Goal: Information Seeking & Learning: Find specific fact

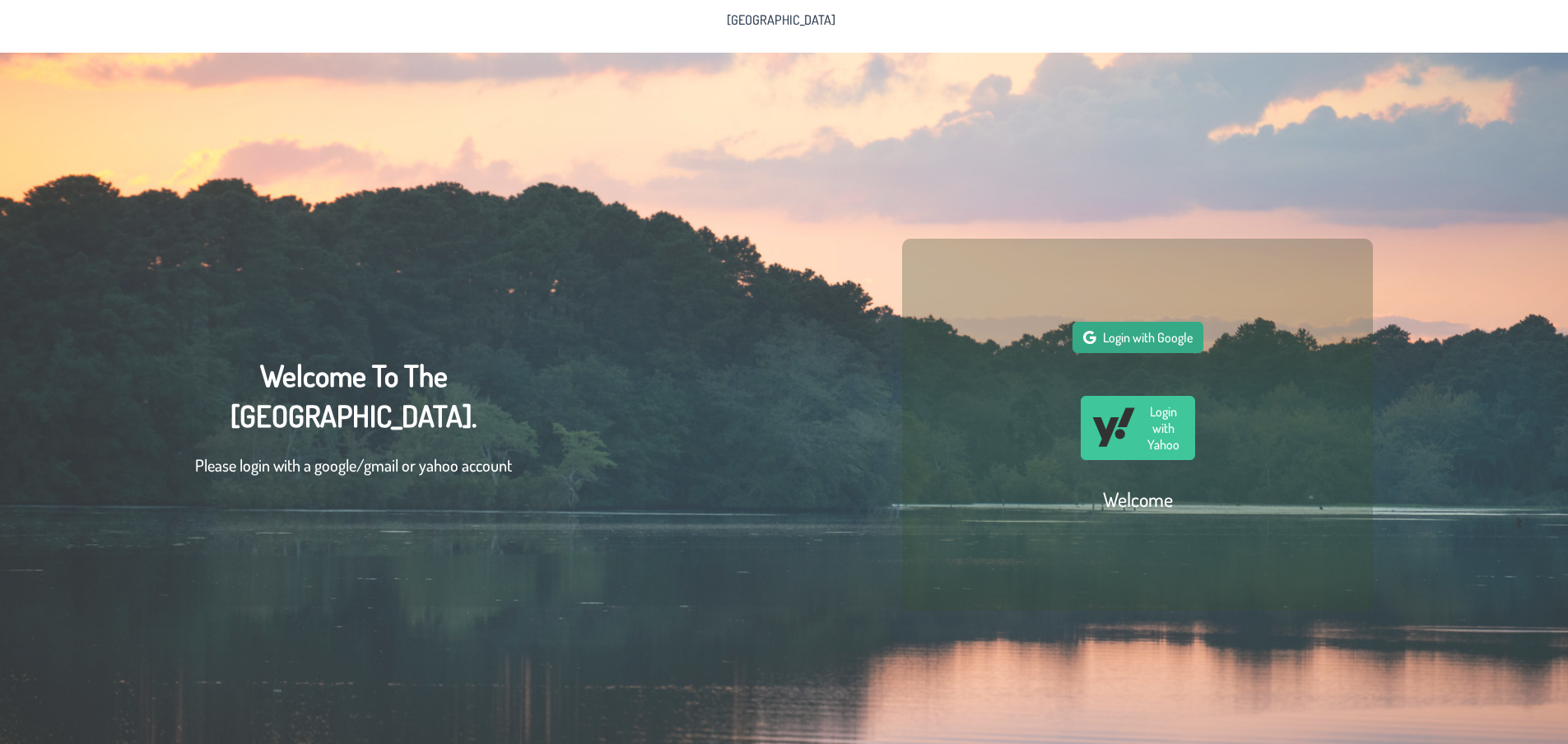
click at [1159, 333] on button "Login with Google" at bounding box center [1138, 337] width 131 height 31
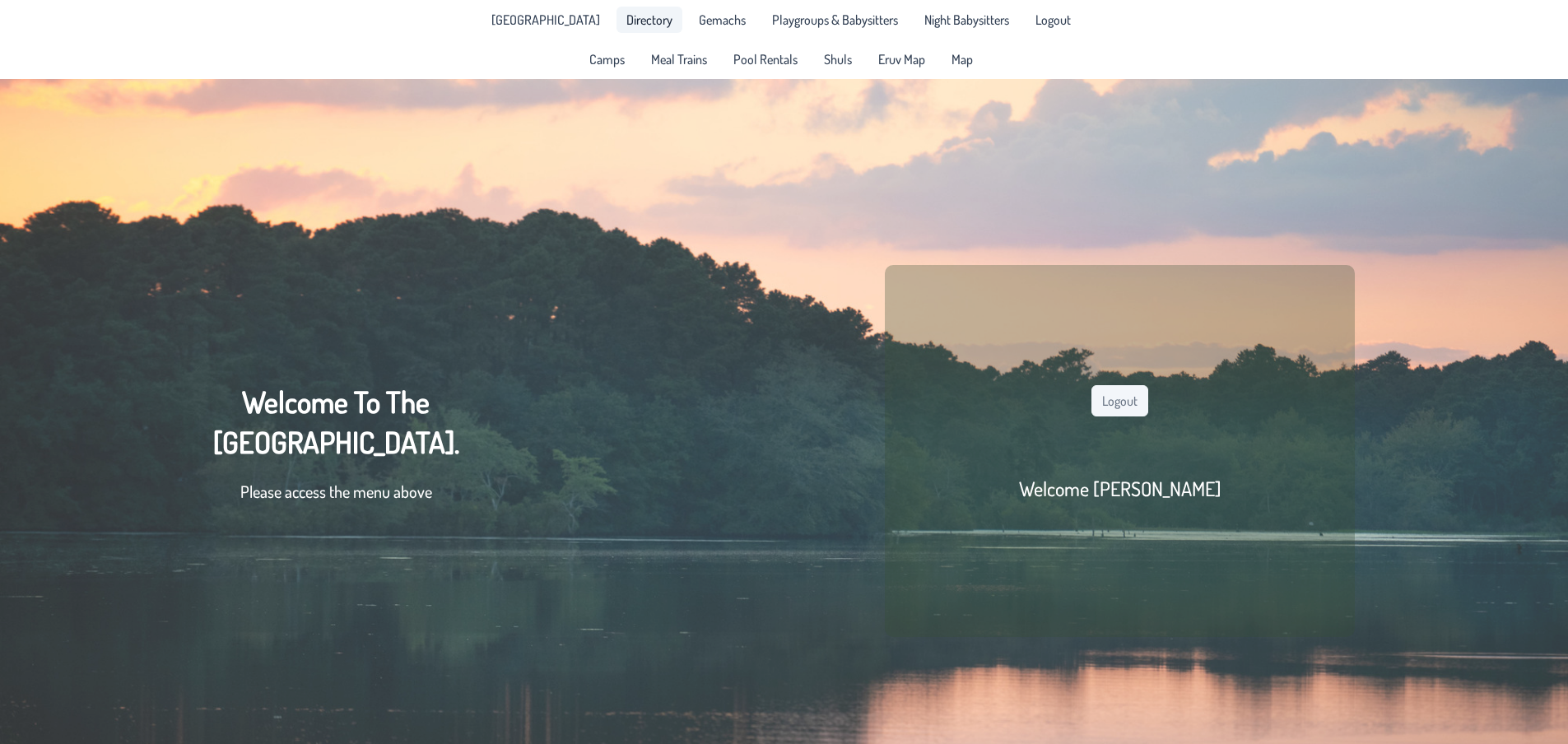
click at [653, 15] on span "Directory" at bounding box center [649, 20] width 46 height 13
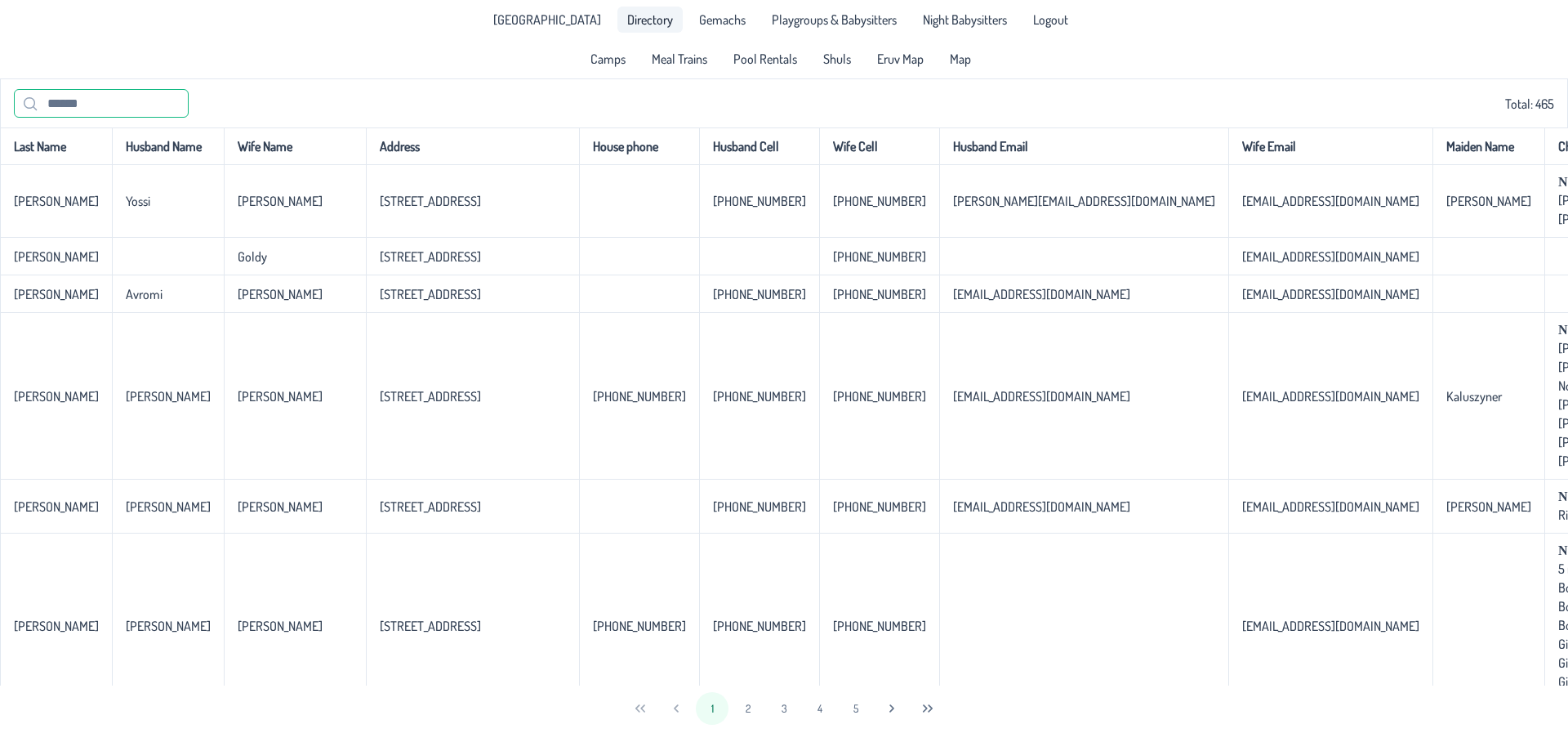
click at [95, 110] on input "text" at bounding box center [101, 103] width 174 height 28
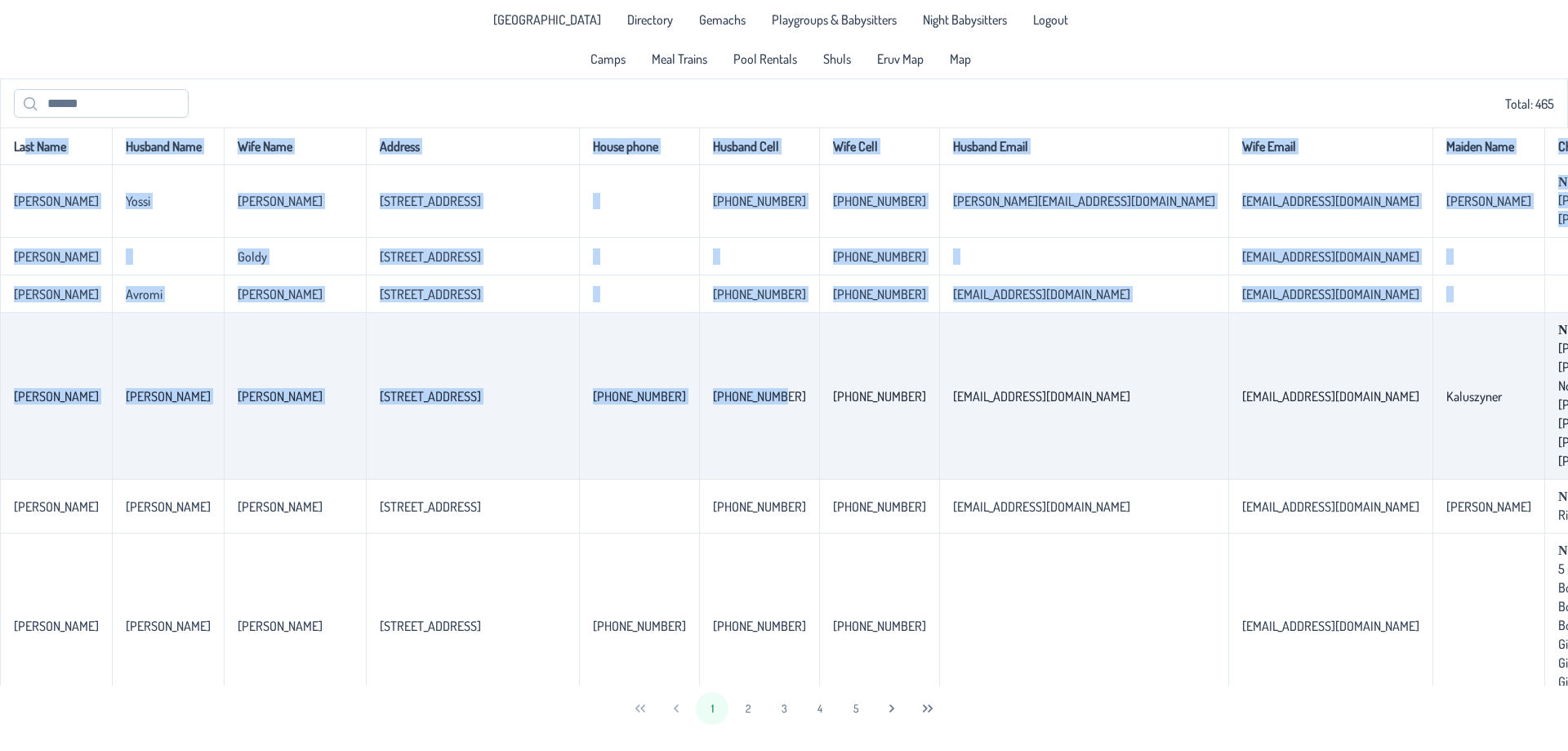
drag, startPoint x: 48, startPoint y: 161, endPoint x: 760, endPoint y: 442, distance: 765.4
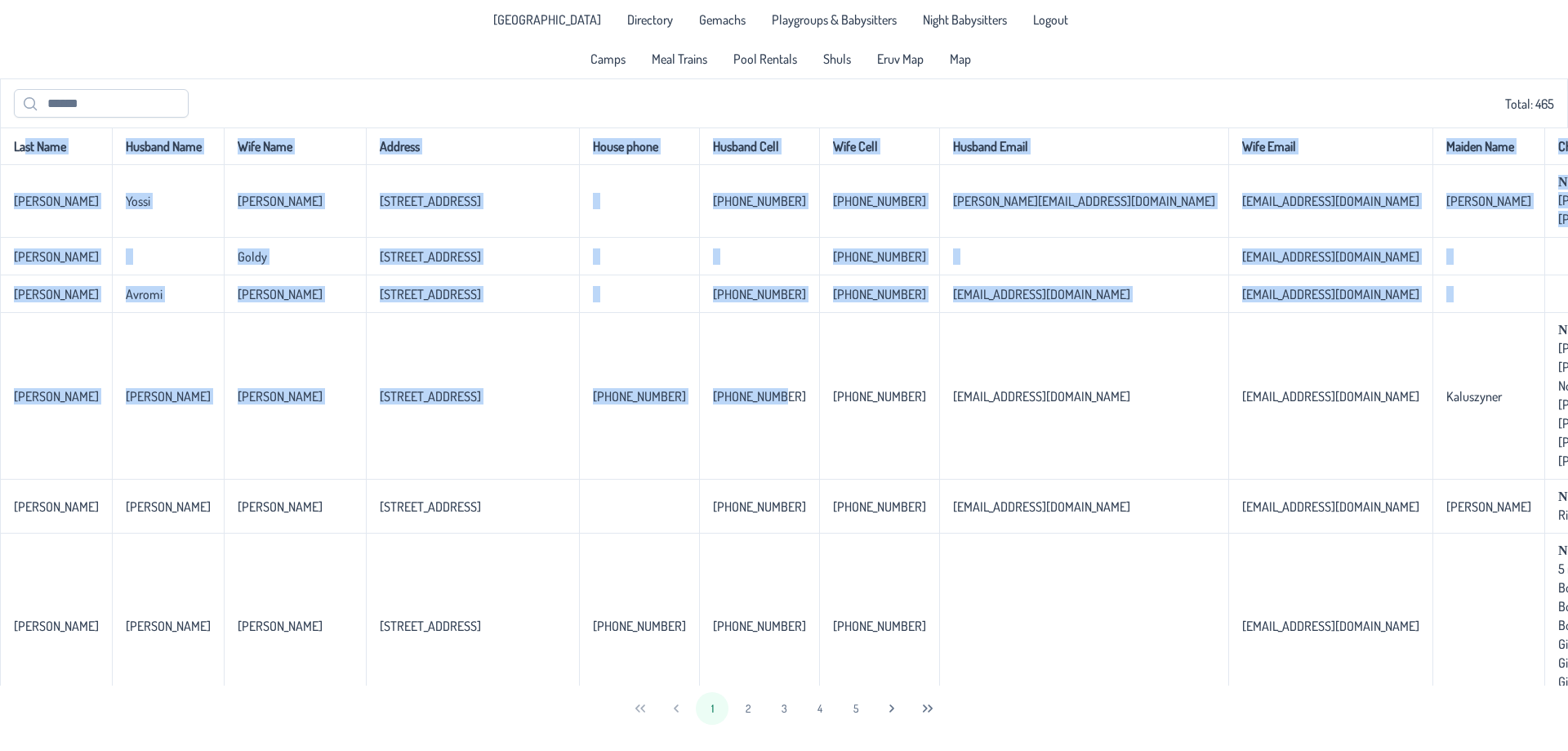
click at [582, 165] on th "House phone" at bounding box center [638, 146] width 120 height 38
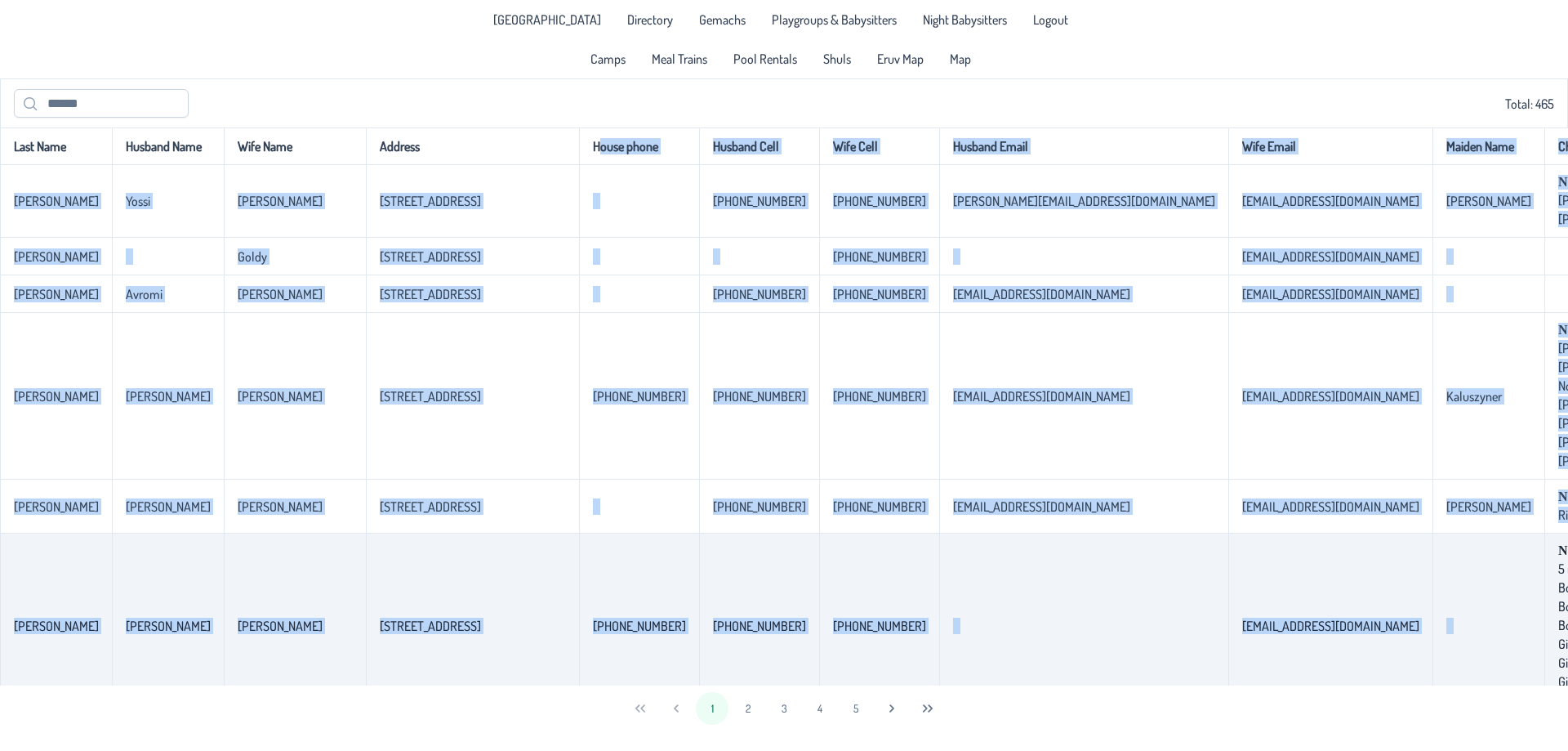
drag, startPoint x: 582, startPoint y: 156, endPoint x: 1383, endPoint y: 540, distance: 888.3
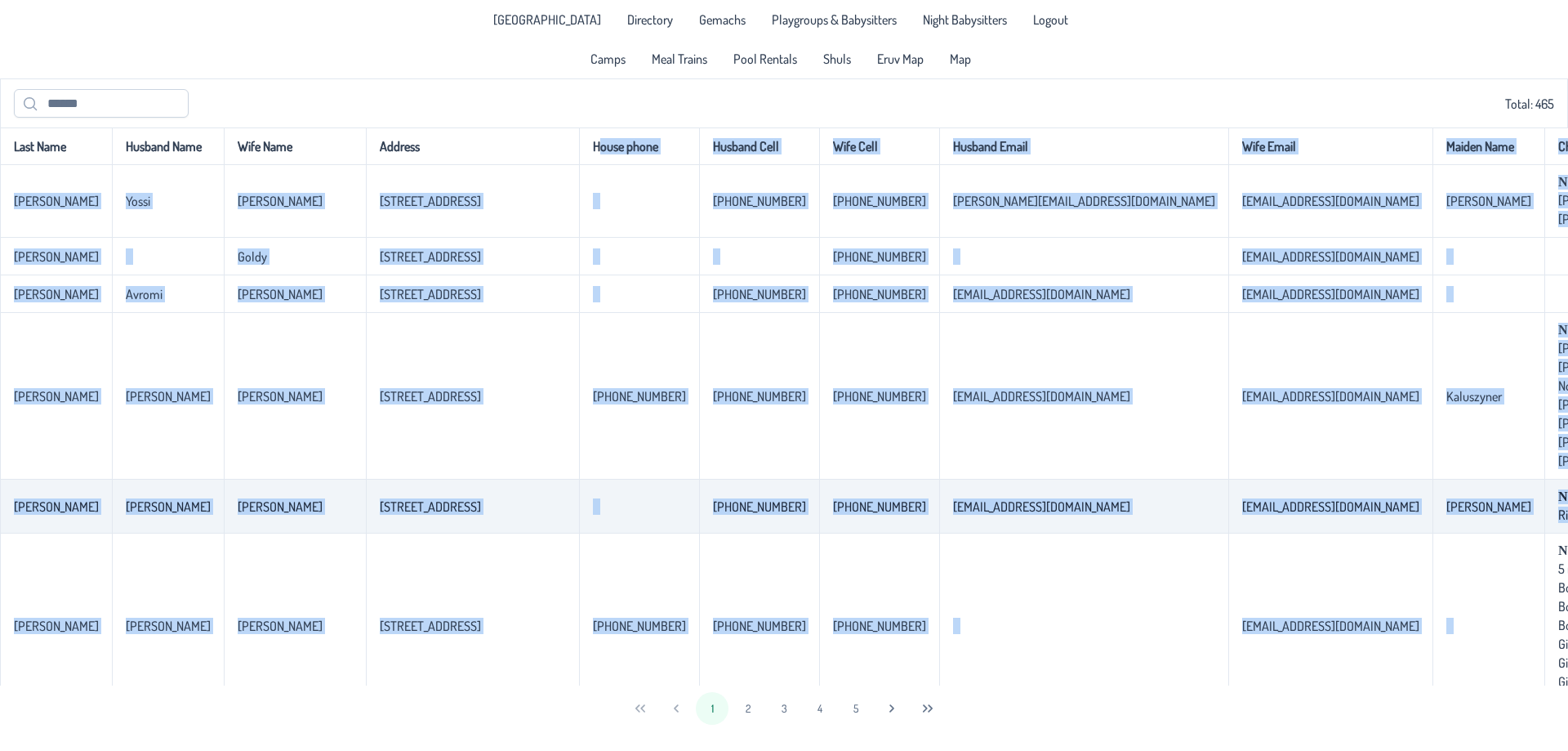
click at [1277, 504] on td "[EMAIL_ADDRESS][DOMAIN_NAME]" at bounding box center [1329, 506] width 204 height 54
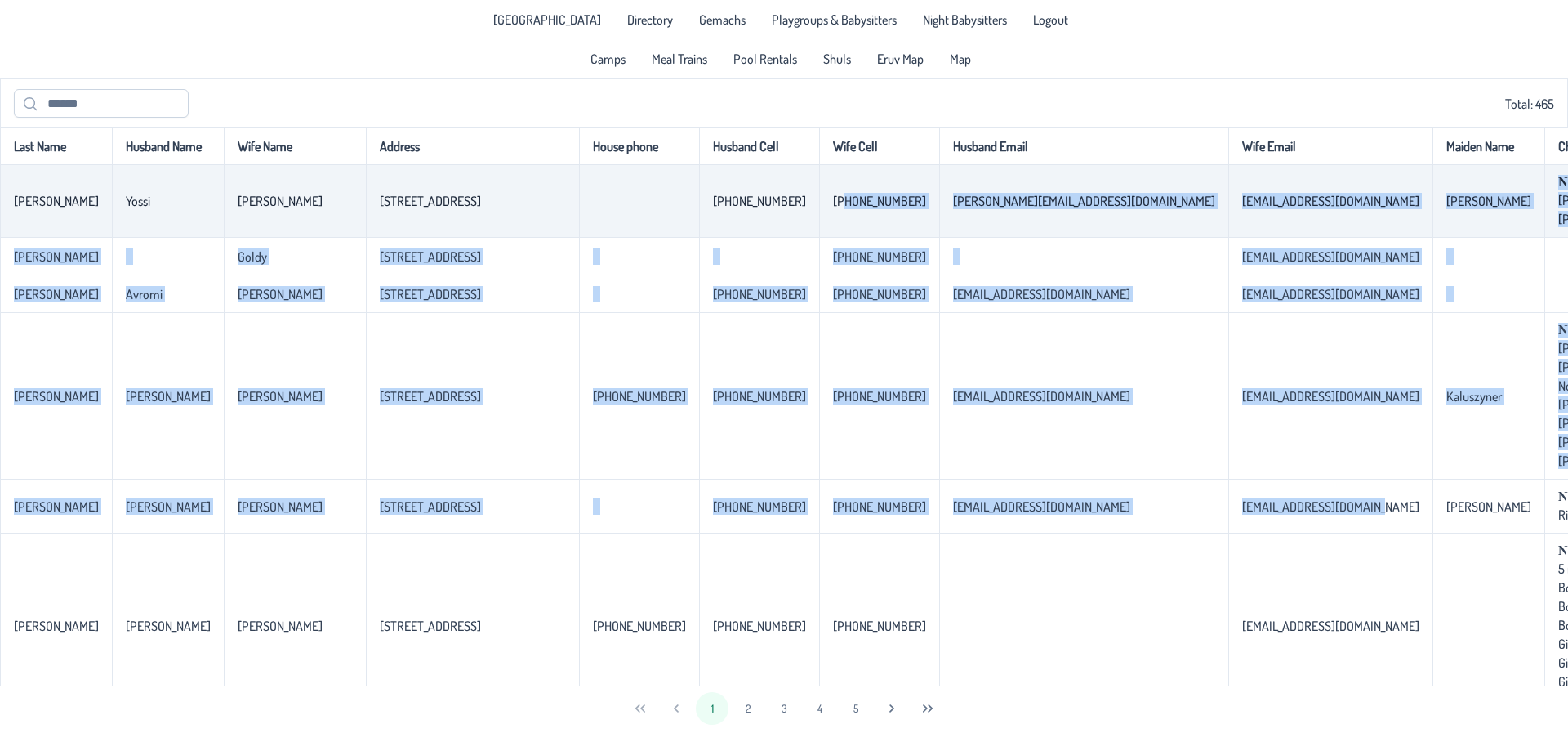
drag, startPoint x: 1274, startPoint y: 523, endPoint x: 707, endPoint y: 192, distance: 656.5
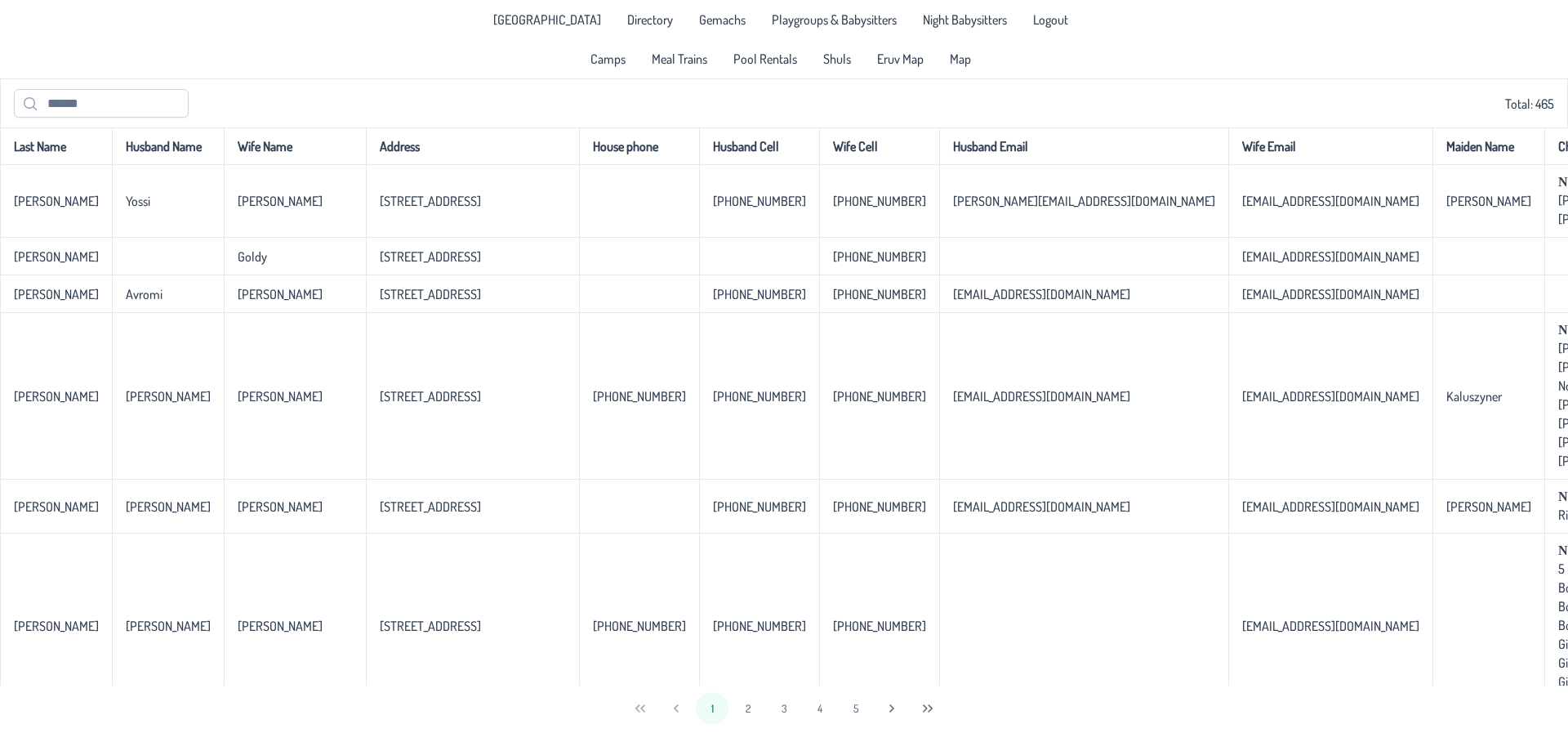
click at [538, 154] on th "Address" at bounding box center [472, 146] width 213 height 38
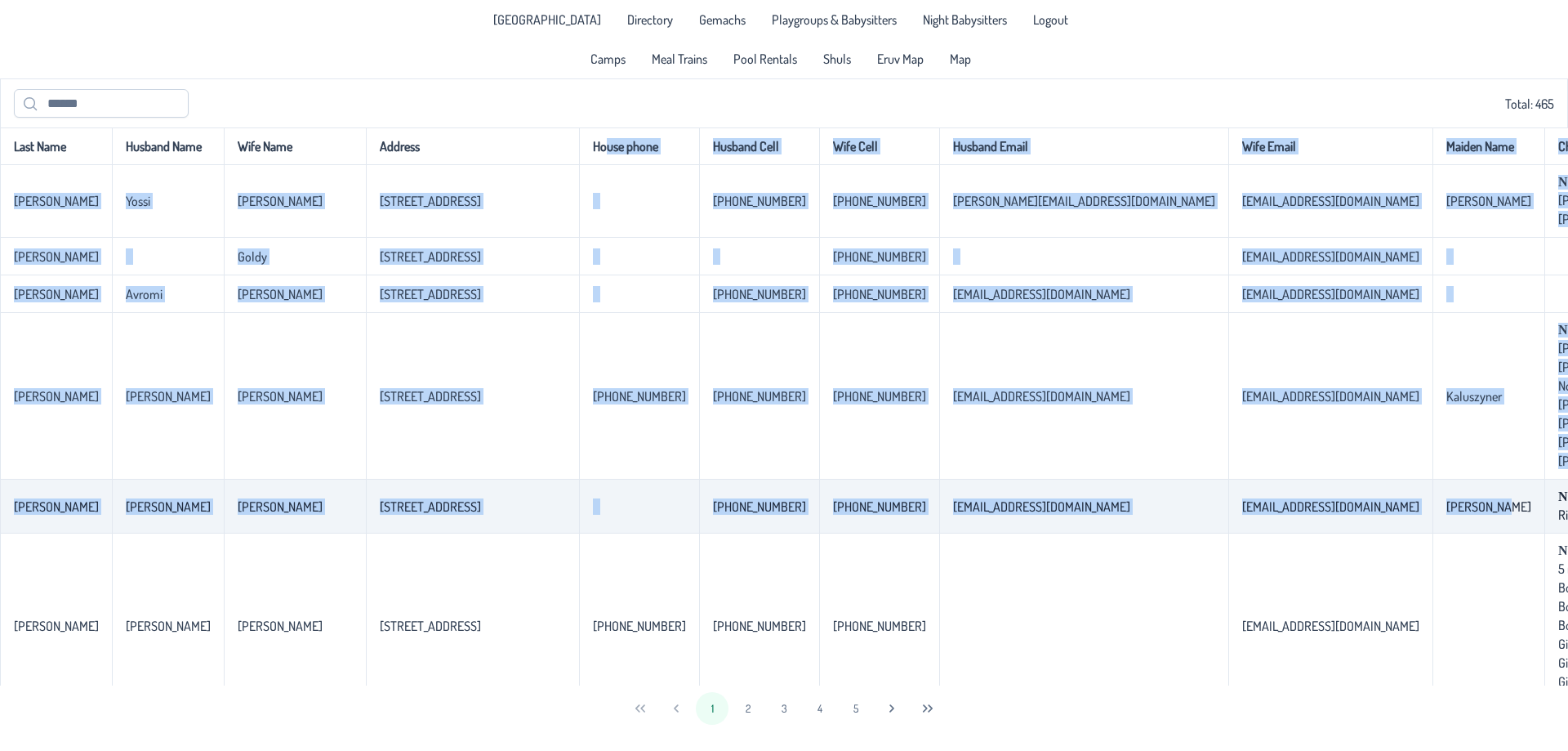
drag, startPoint x: 591, startPoint y: 140, endPoint x: 1356, endPoint y: 525, distance: 856.4
click at [1432, 525] on td "[PERSON_NAME]" at bounding box center [1488, 506] width 112 height 54
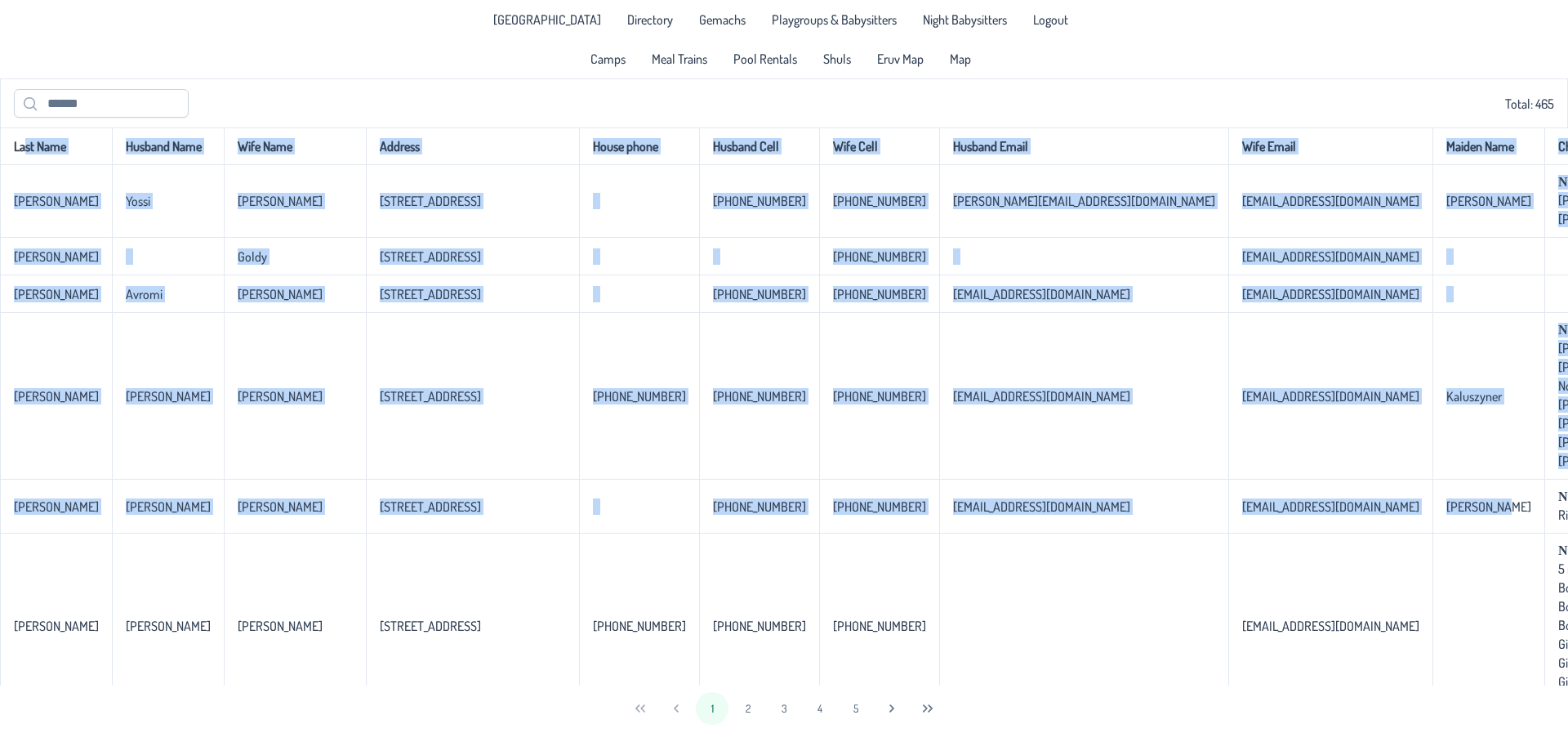
drag, startPoint x: 1356, startPoint y: 521, endPoint x: 17, endPoint y: 149, distance: 1389.7
click at [17, 149] on th "Last Name" at bounding box center [56, 146] width 112 height 38
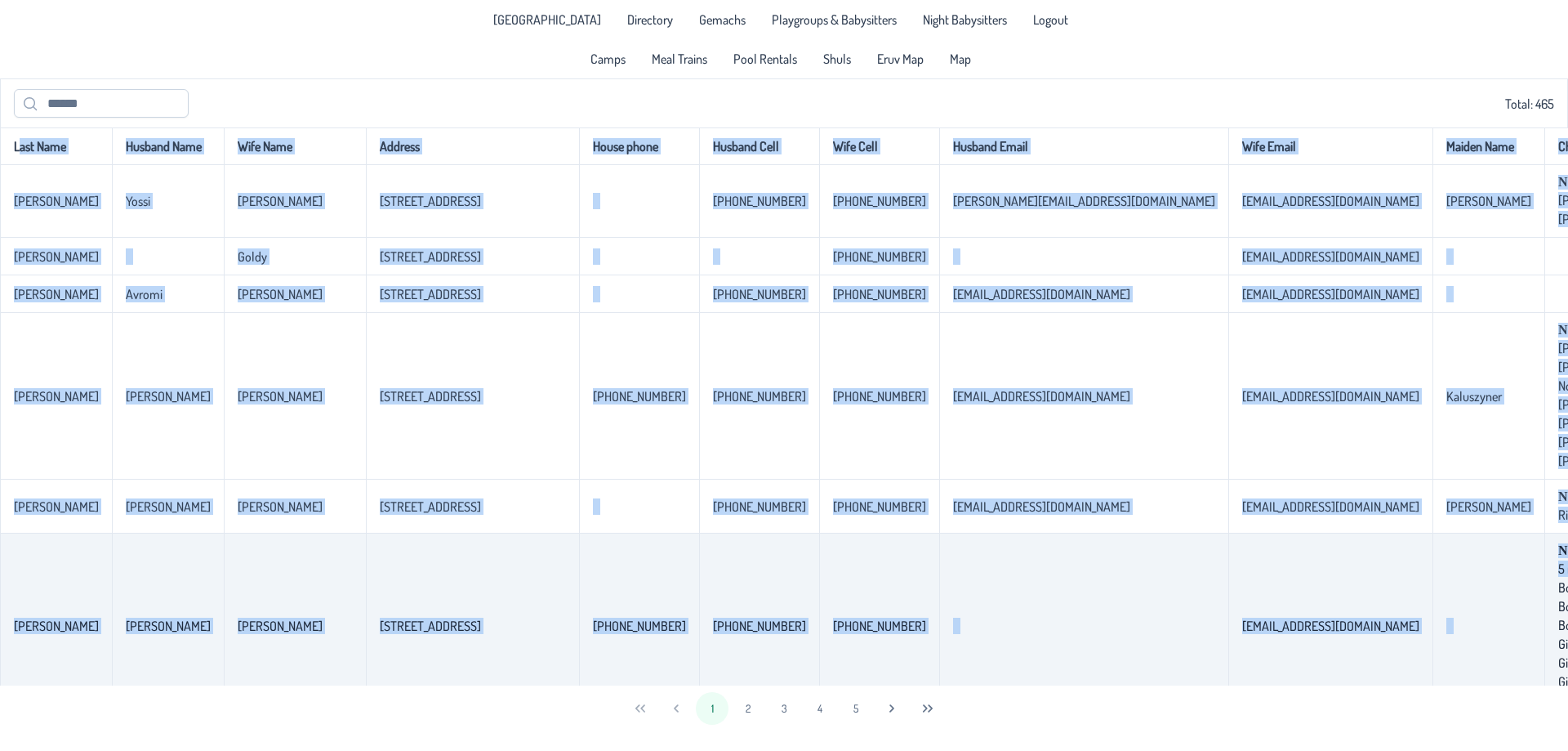
drag, startPoint x: 17, startPoint y: 149, endPoint x: 1505, endPoint y: 556, distance: 1542.7
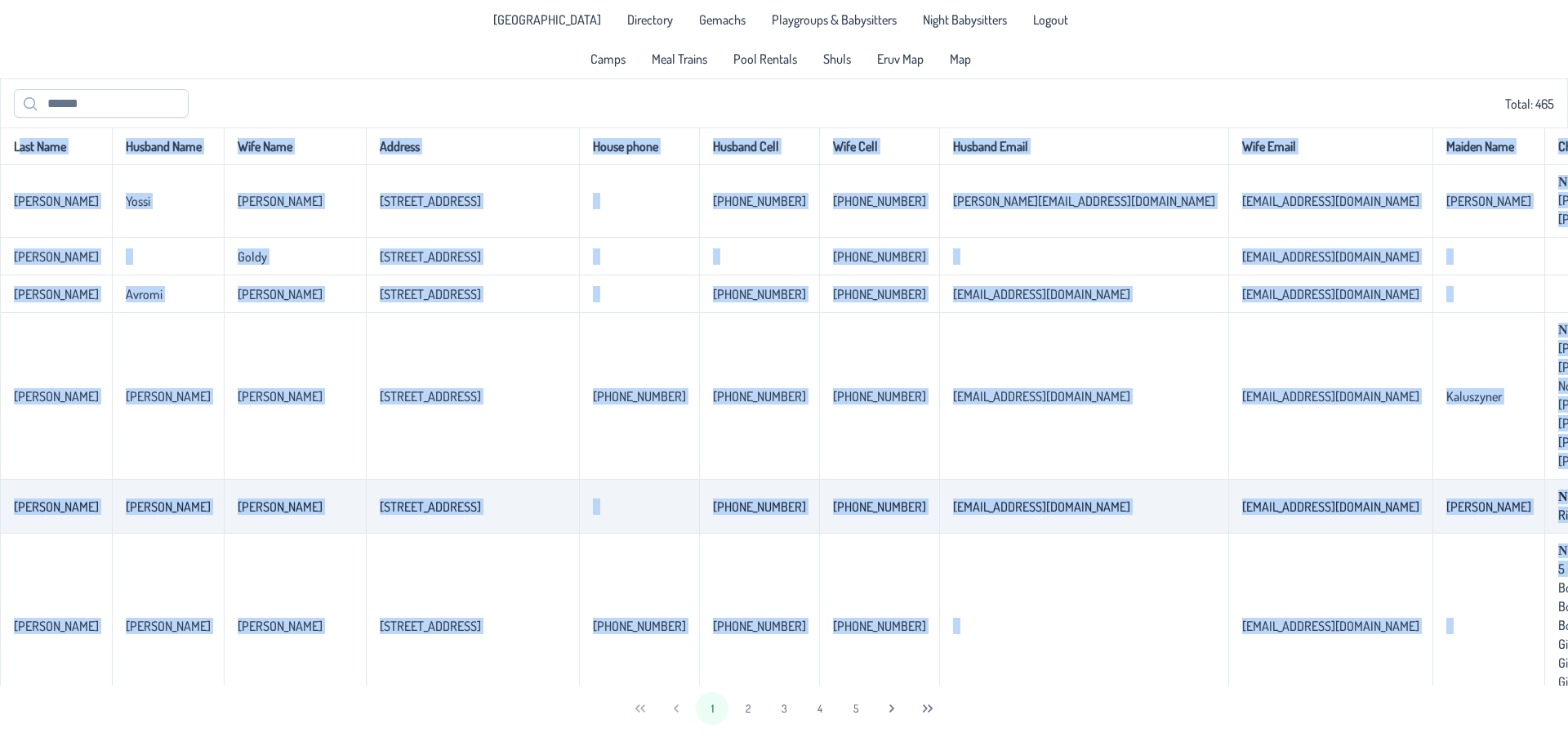
click at [1555, 517] on p-celleditor "Rivkah" at bounding box center [1575, 514] width 34 height 16
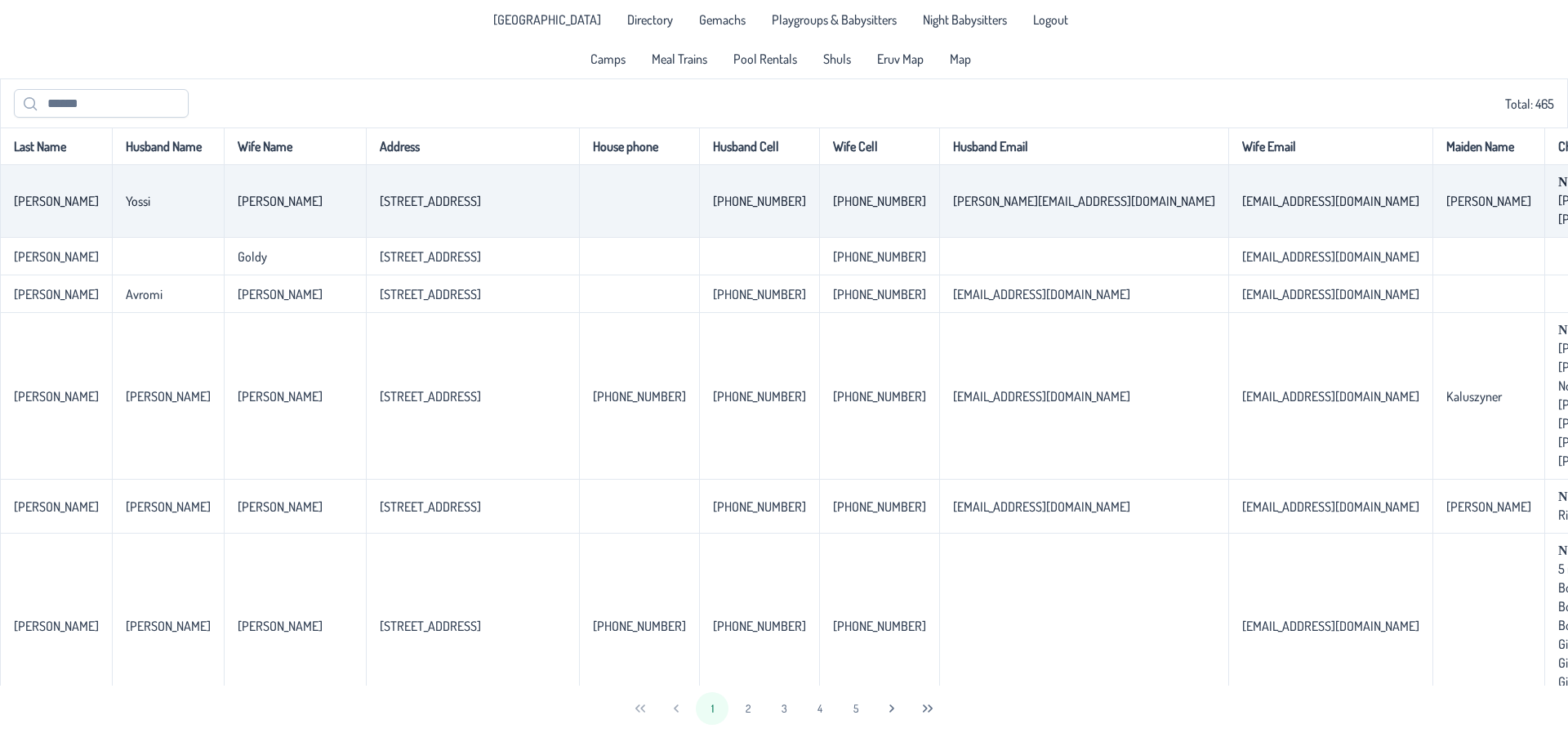
drag, startPoint x: 1432, startPoint y: 516, endPoint x: 436, endPoint y: 189, distance: 1048.3
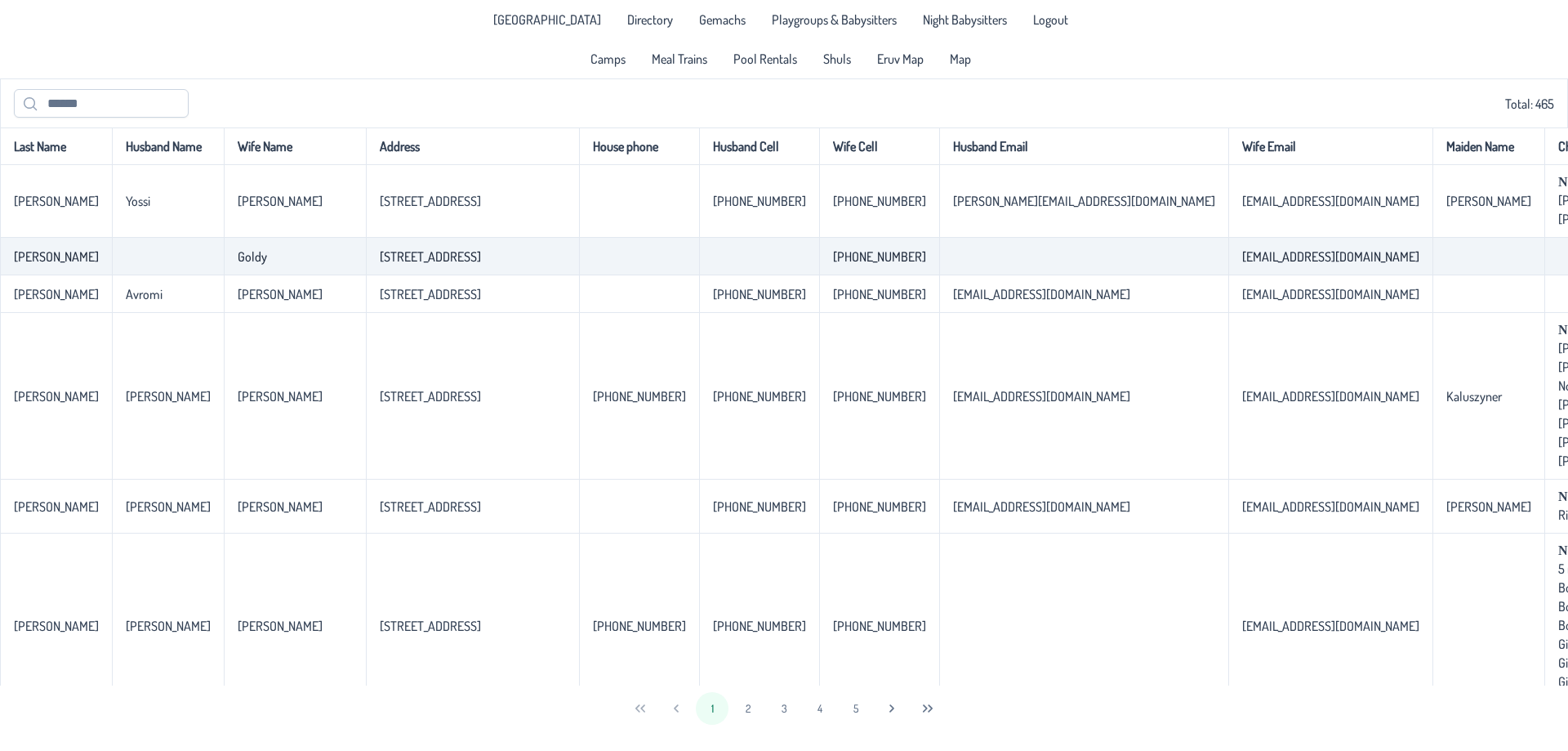
click at [599, 258] on td at bounding box center [638, 257] width 120 height 38
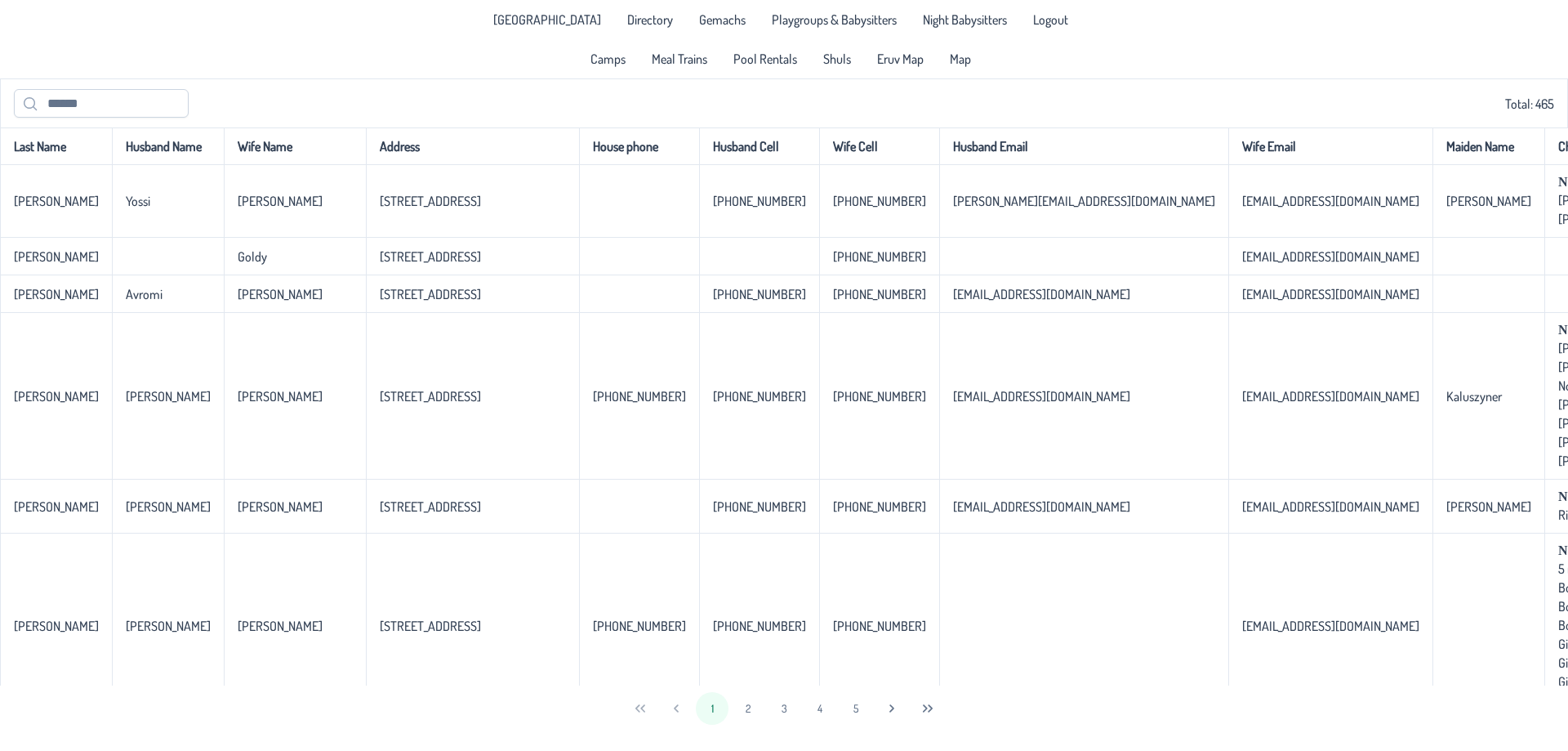
click at [58, 154] on th "Last Name" at bounding box center [56, 146] width 112 height 38
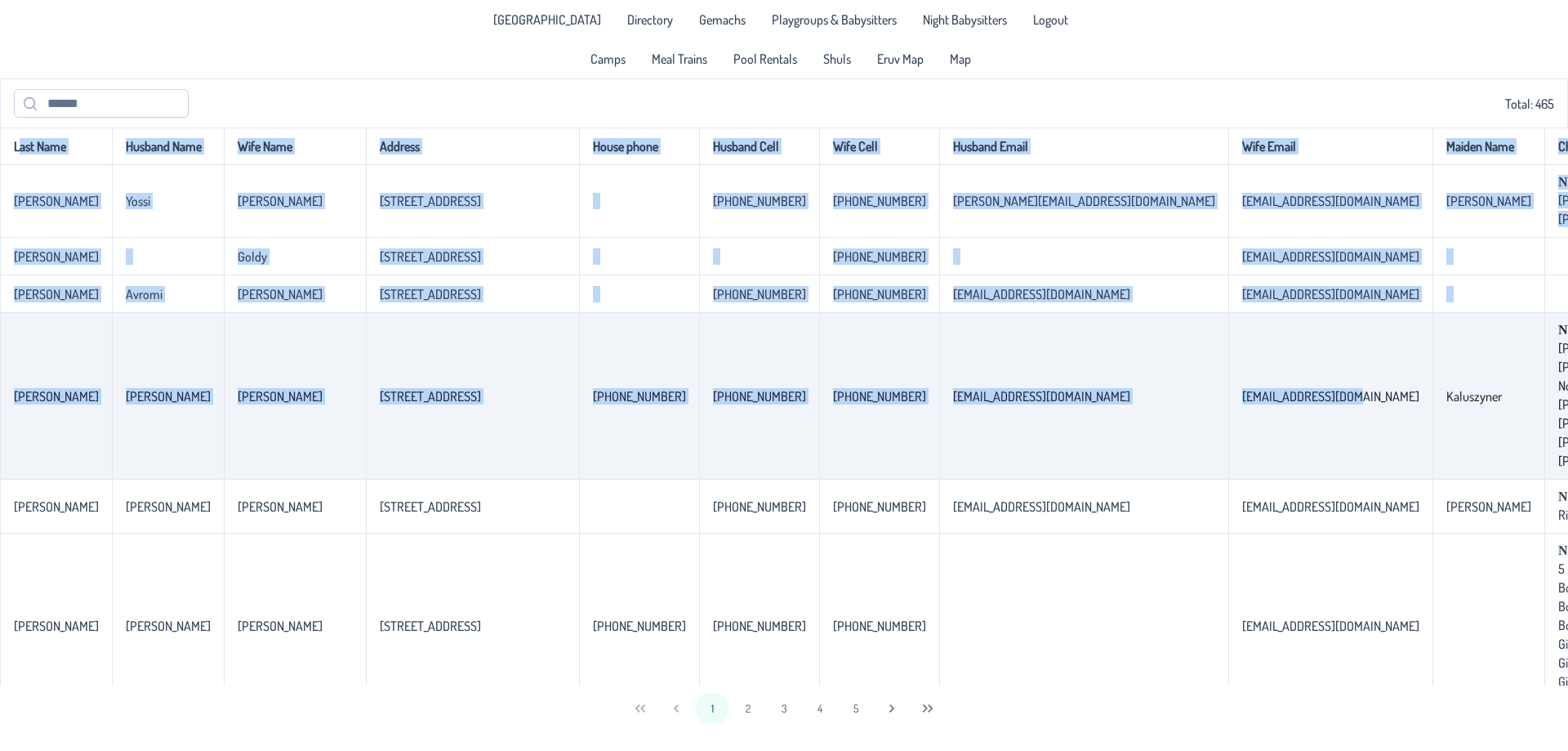
drag, startPoint x: 4, startPoint y: 143, endPoint x: 1211, endPoint y: 451, distance: 1245.7
click at [1084, 436] on td "[EMAIL_ADDRESS][DOMAIN_NAME]" at bounding box center [1083, 396] width 289 height 167
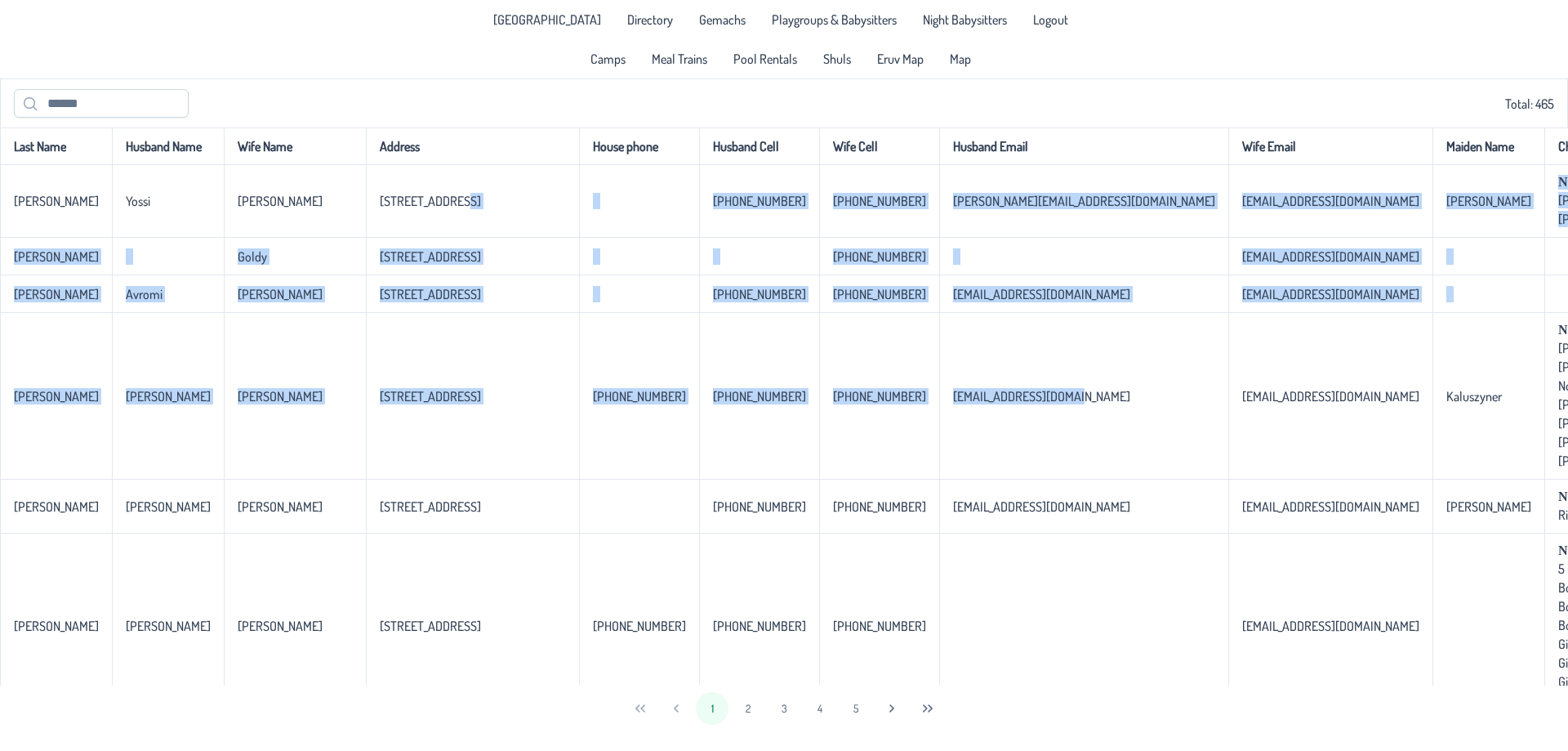
drag, startPoint x: 1014, startPoint y: 399, endPoint x: 431, endPoint y: 150, distance: 633.9
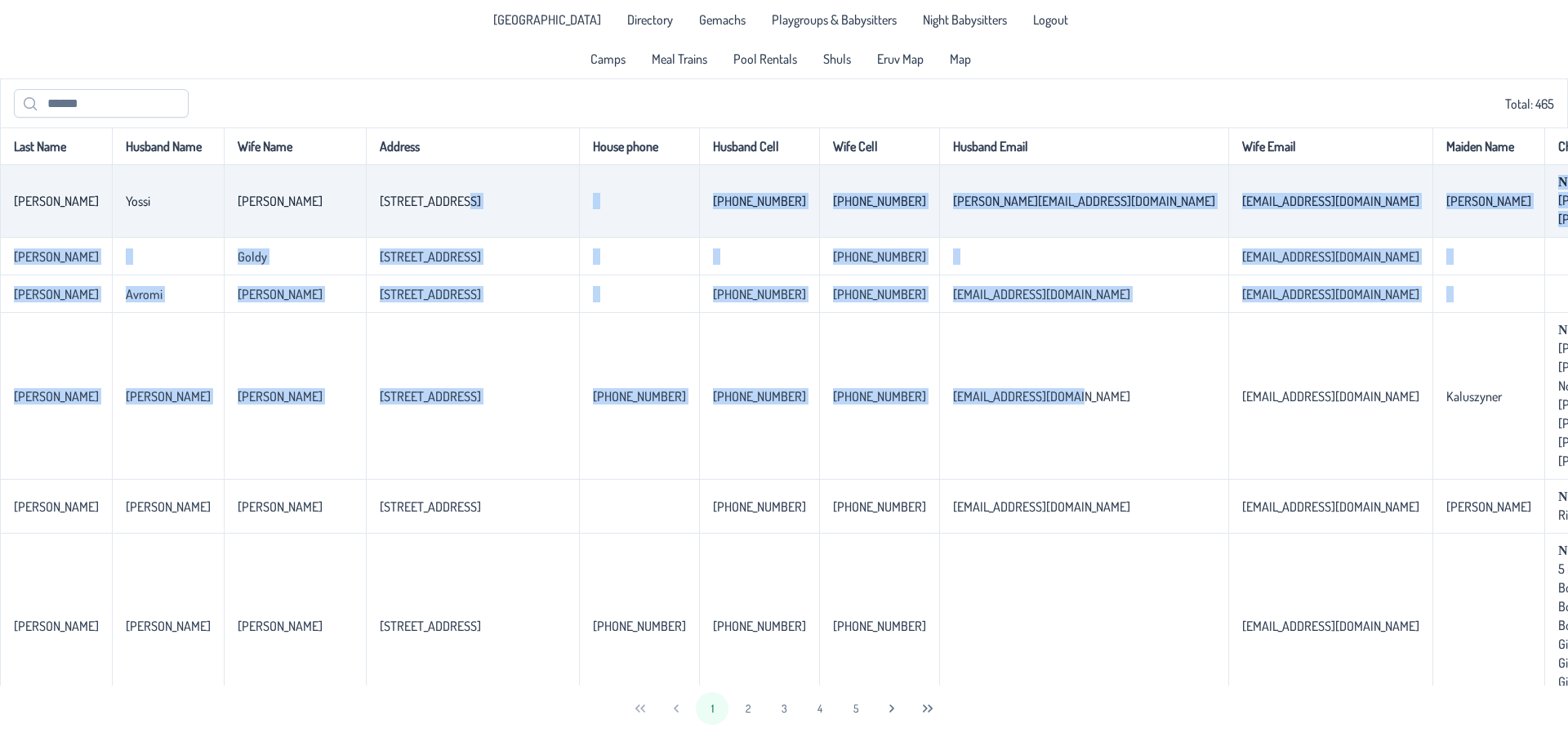
click at [248, 185] on td "[PERSON_NAME]" at bounding box center [294, 201] width 142 height 73
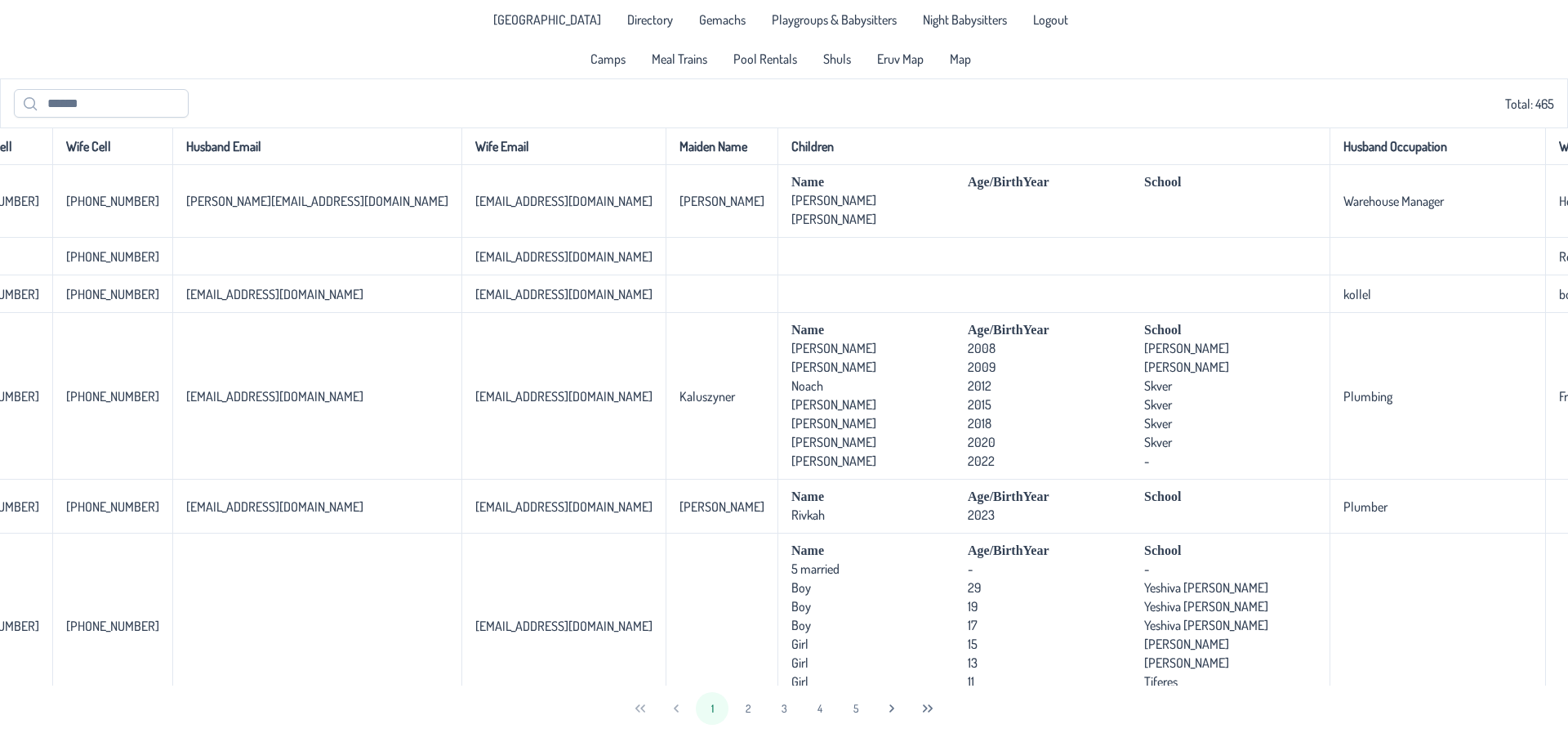
scroll to position [0, 822]
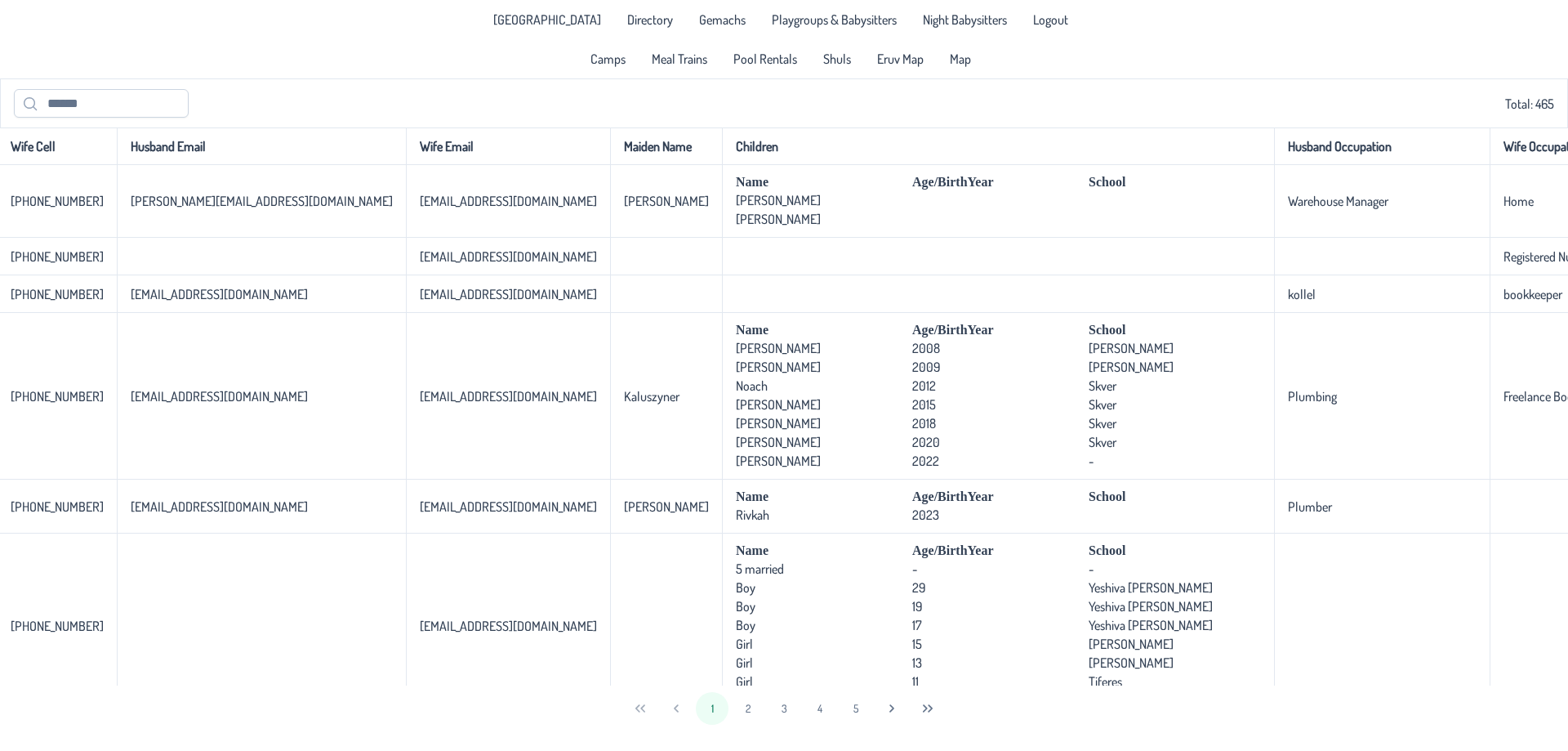
drag, startPoint x: 16, startPoint y: 151, endPoint x: 1567, endPoint y: 503, distance: 1590.4
click at [1555, 503] on div "Last Name Husband Name Wife Name Address House phone Husband Cell Wife Cell Hus…" at bounding box center [784, 406] width 1568 height 558
click at [129, 103] on input "text" at bounding box center [101, 103] width 174 height 28
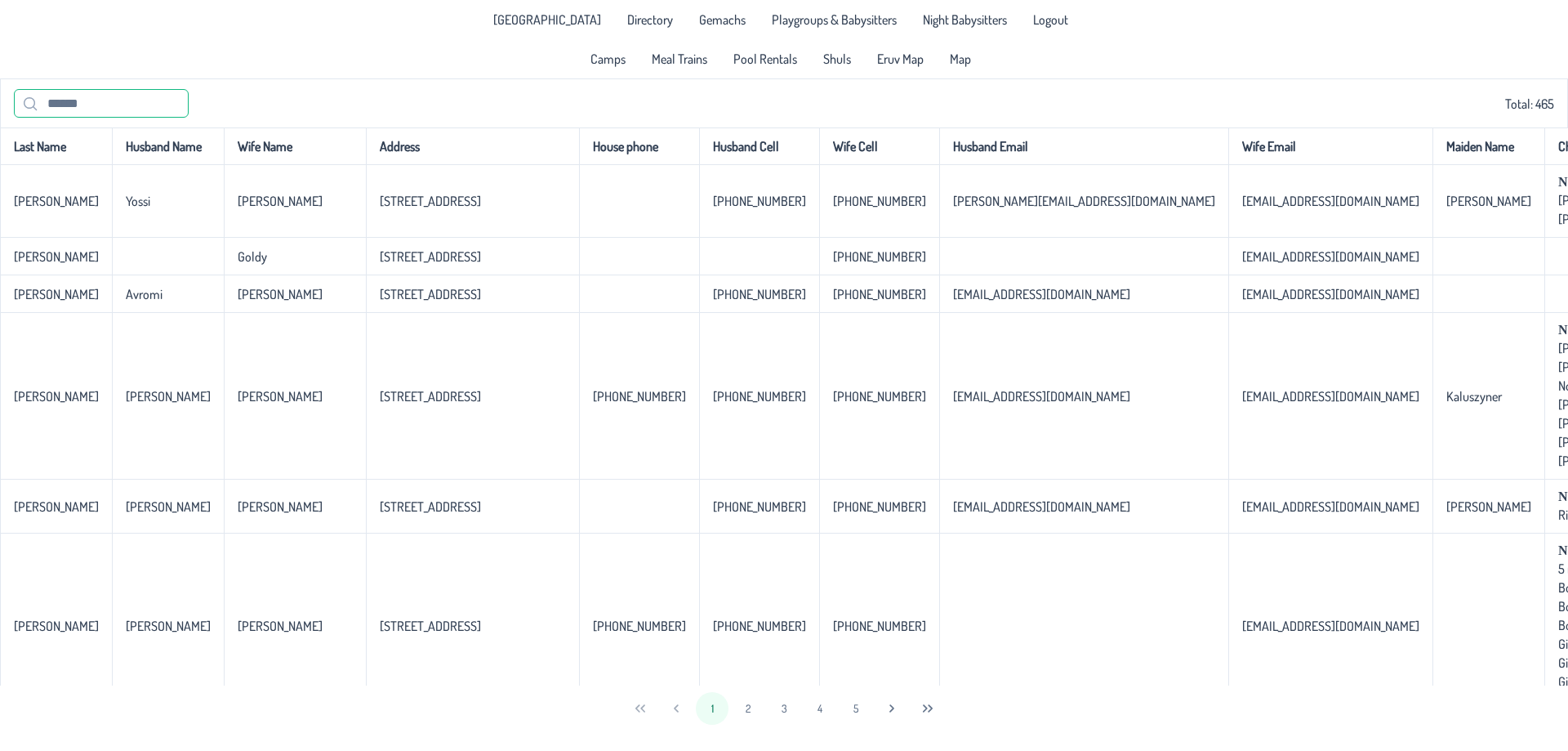
click at [104, 107] on input "text" at bounding box center [101, 103] width 174 height 28
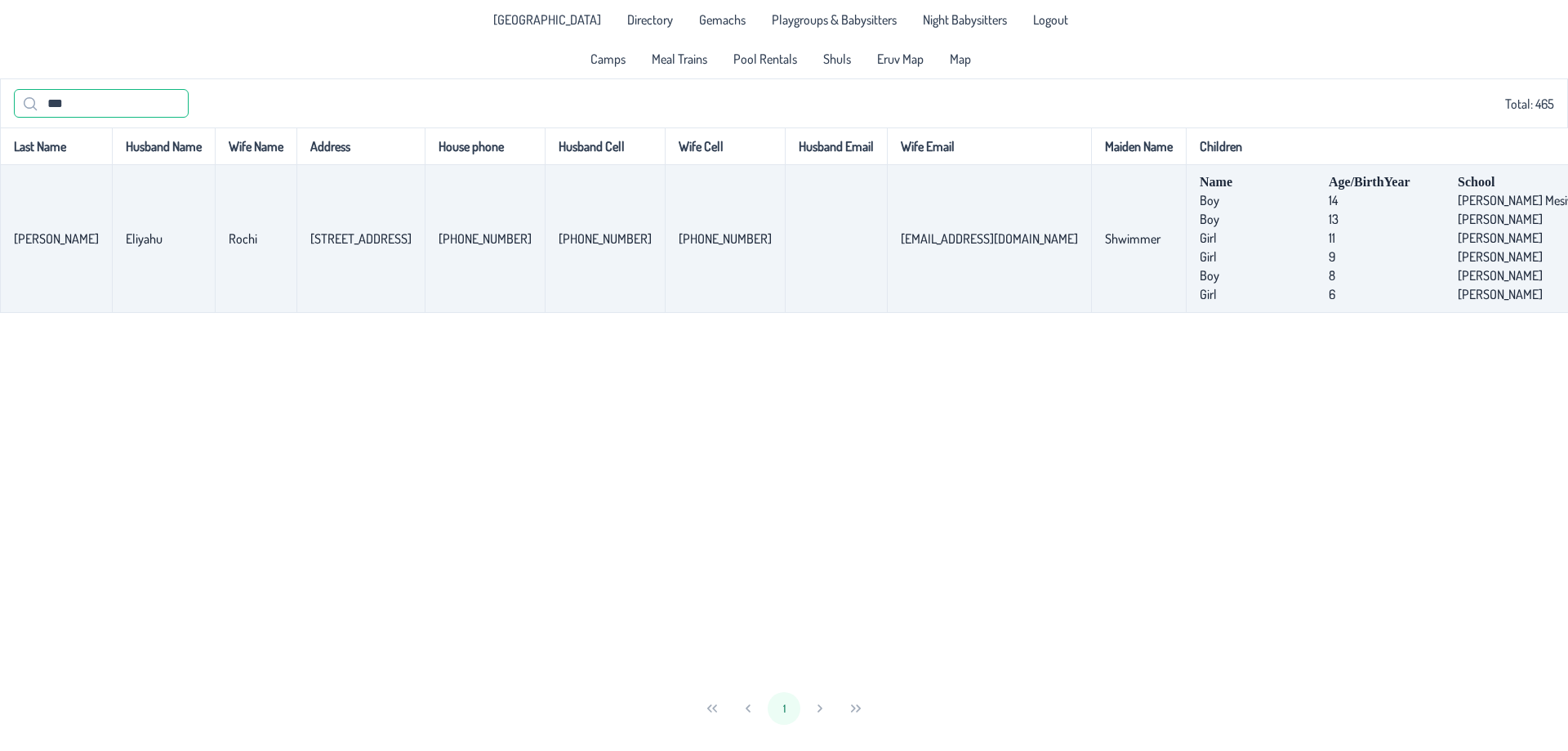
type input "***"
drag, startPoint x: 1413, startPoint y: 292, endPoint x: 1378, endPoint y: 211, distance: 88.2
click at [1378, 211] on td "Name Age/BirthYear School Boy [DEMOGRAPHIC_DATA] [PERSON_NAME] Mesivta Boy [DEM…" at bounding box center [1390, 239] width 410 height 148
click at [1458, 278] on span "[PERSON_NAME]" at bounding box center [1520, 275] width 124 height 16
drag, startPoint x: 1104, startPoint y: 215, endPoint x: 1418, endPoint y: 288, distance: 322.4
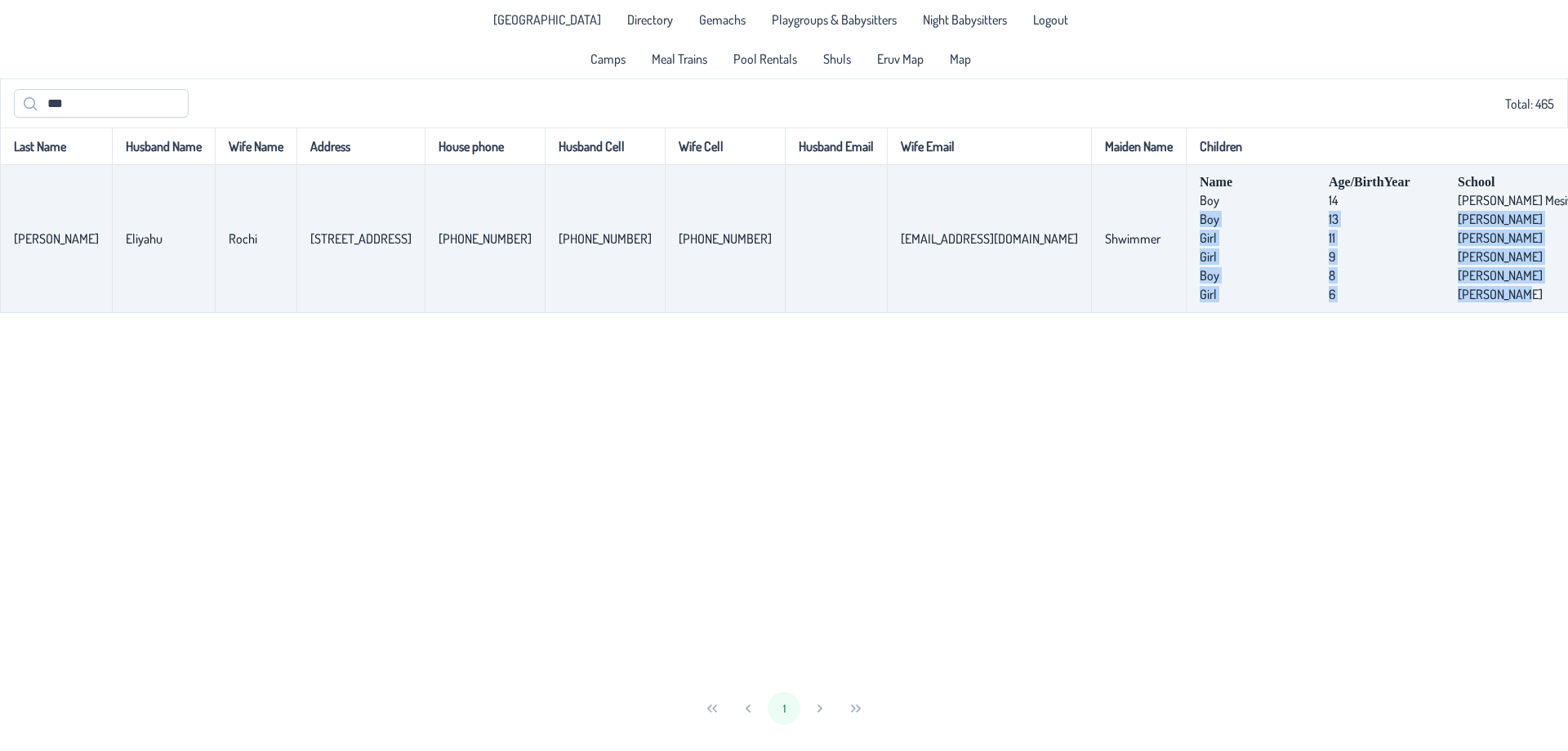
click at [1418, 288] on td "Name Age/BirthYear School Boy [DEMOGRAPHIC_DATA] [PERSON_NAME] Mesivta Boy [DEM…" at bounding box center [1390, 239] width 410 height 148
click at [1458, 279] on span "[PERSON_NAME]" at bounding box center [1520, 275] width 124 height 16
drag, startPoint x: 1369, startPoint y: 261, endPoint x: 1112, endPoint y: 204, distance: 263.2
click at [1185, 204] on td "Name Age/BirthYear School Boy [DEMOGRAPHIC_DATA] [PERSON_NAME] Mesivta Boy [DEM…" at bounding box center [1390, 239] width 410 height 148
click at [1199, 204] on p-celleditor "Boy" at bounding box center [1209, 199] width 20 height 16
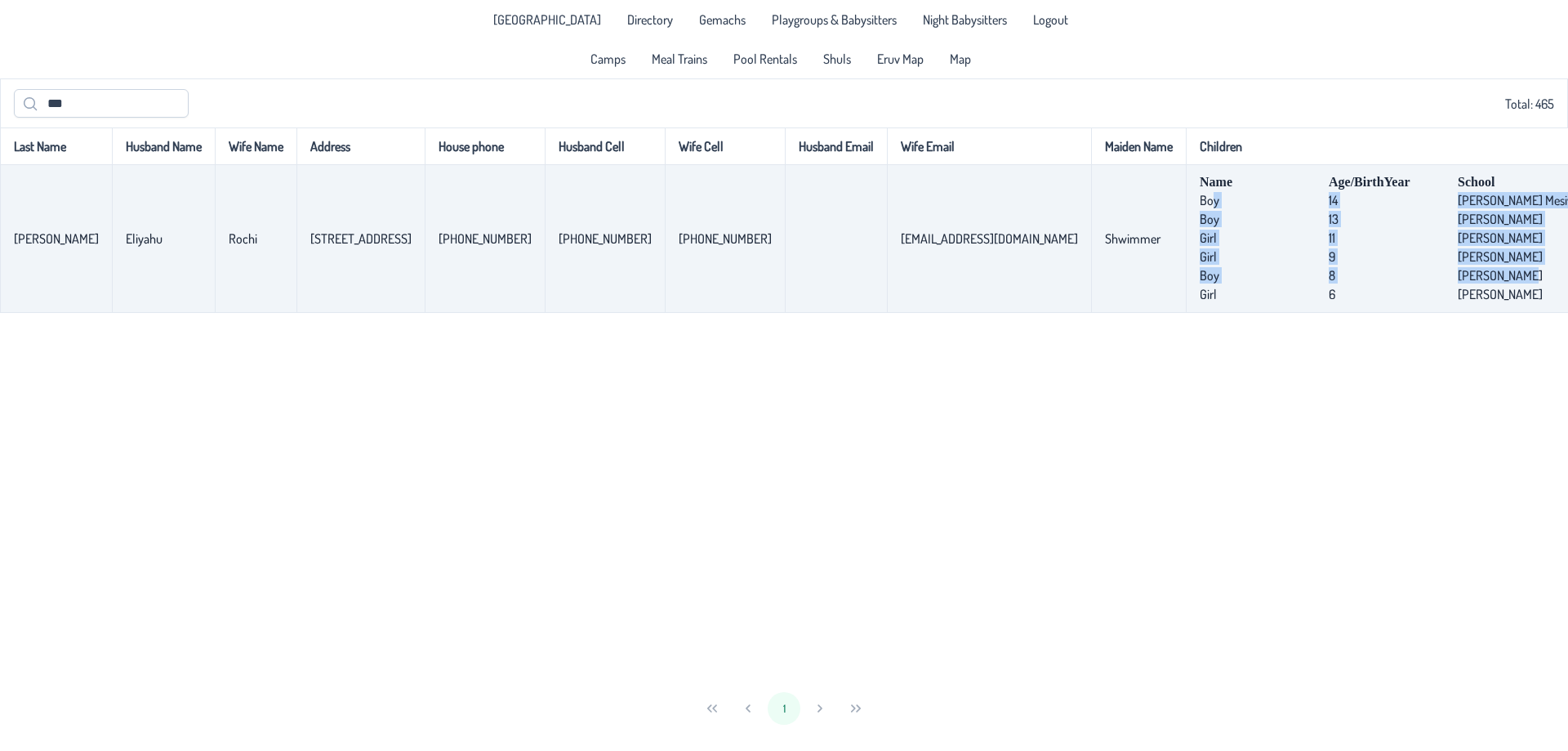
drag, startPoint x: 1414, startPoint y: 277, endPoint x: 1295, endPoint y: 218, distance: 132.8
click at [1295, 218] on td "Name Age/BirthYear School Boy [DEMOGRAPHIC_DATA] [PERSON_NAME] Mesivta Boy [DEM…" at bounding box center [1390, 239] width 410 height 148
click at [1458, 244] on span "[PERSON_NAME]" at bounding box center [1520, 237] width 124 height 16
drag, startPoint x: 1418, startPoint y: 280, endPoint x: 1217, endPoint y: 193, distance: 219.0
click at [1217, 193] on td "Name Age/BirthYear School Boy [DEMOGRAPHIC_DATA] [PERSON_NAME] Mesivta Boy [DEM…" at bounding box center [1390, 239] width 410 height 148
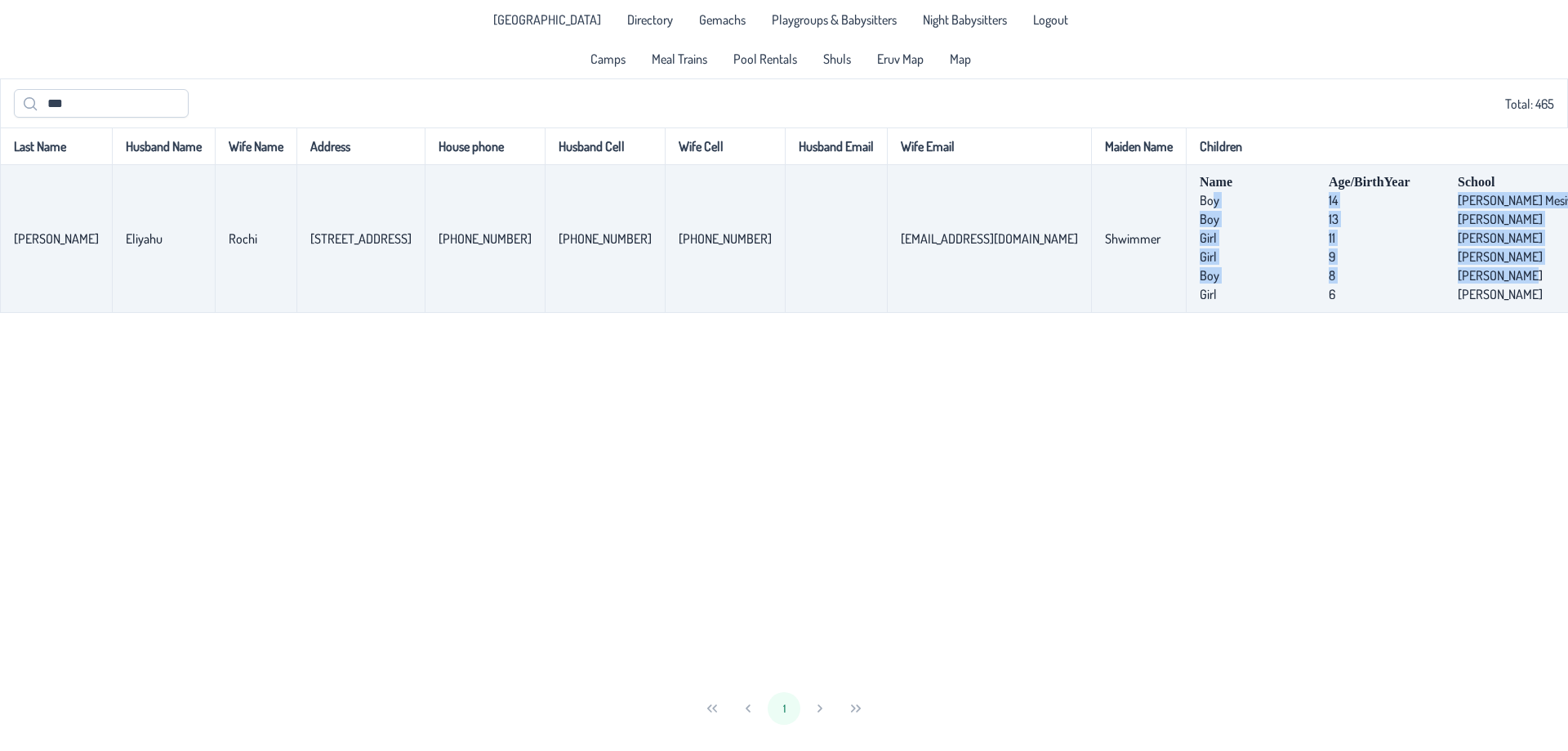
click at [1217, 193] on td "Name Age/BirthYear School Boy [DEMOGRAPHIC_DATA] [PERSON_NAME] Mesivta Boy [DEM…" at bounding box center [1390, 239] width 410 height 148
drag, startPoint x: 1217, startPoint y: 193, endPoint x: 1369, endPoint y: 301, distance: 186.5
click at [1242, 308] on td "Name Age/BirthYear School Boy [DEMOGRAPHIC_DATA] [PERSON_NAME] Mesivta Boy [DEM…" at bounding box center [1390, 239] width 410 height 148
click at [1458, 298] on p-celleditor "[PERSON_NAME]" at bounding box center [1500, 293] width 85 height 16
drag, startPoint x: 1422, startPoint y: 296, endPoint x: 1402, endPoint y: 241, distance: 58.5
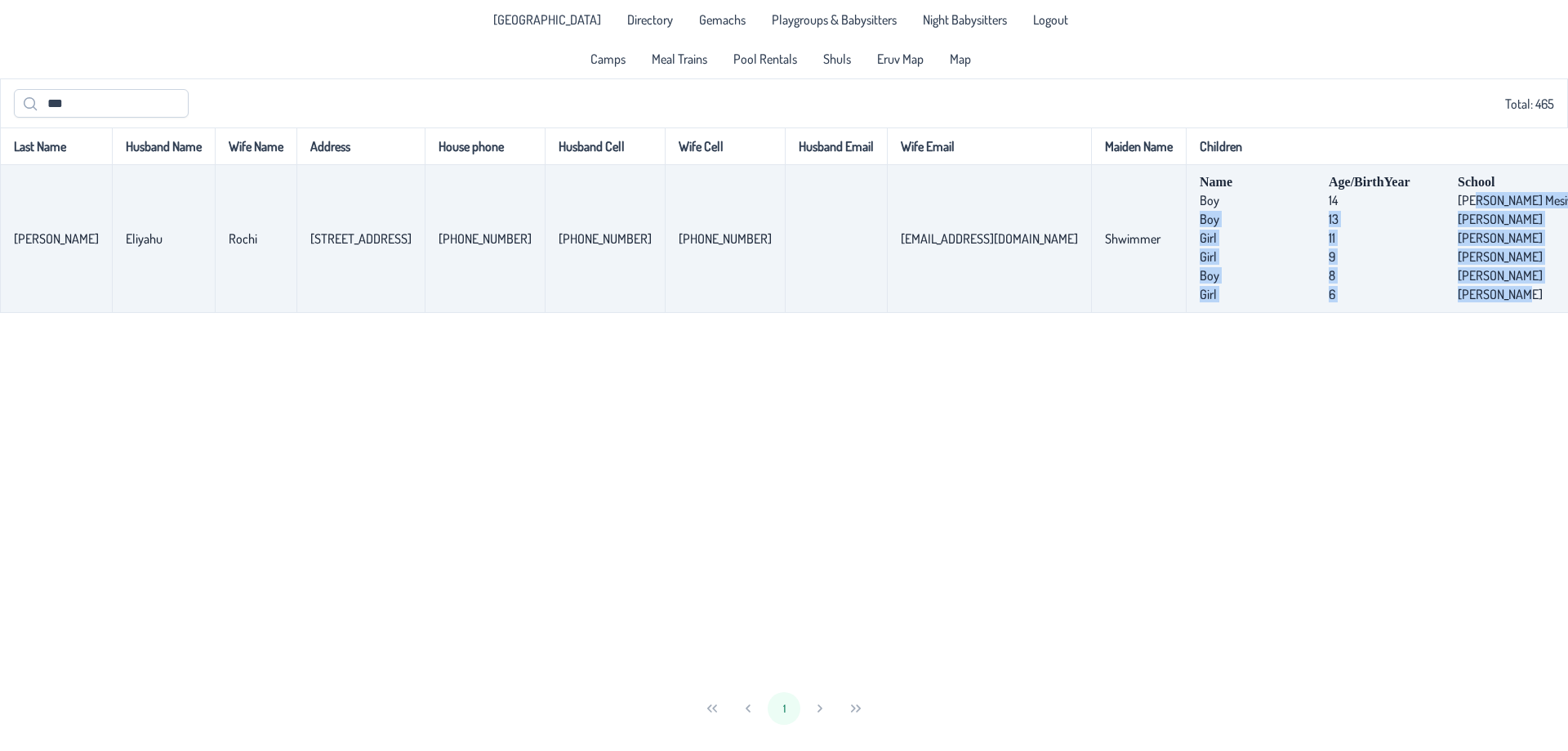
click at [1369, 199] on td "Name Age/BirthYear School Boy [DEMOGRAPHIC_DATA] [PERSON_NAME] Mesivta Boy [DEM…" at bounding box center [1390, 239] width 410 height 148
click at [1458, 282] on span "[PERSON_NAME]" at bounding box center [1520, 275] width 124 height 16
click at [1458, 299] on span "[PERSON_NAME]" at bounding box center [1520, 293] width 124 height 16
drag, startPoint x: 1384, startPoint y: 278, endPoint x: 1093, endPoint y: 273, distance: 291.0
click at [1185, 273] on td "Name Age/BirthYear School Boy [DEMOGRAPHIC_DATA] [PERSON_NAME] Mesivta Boy [DEM…" at bounding box center [1390, 239] width 410 height 148
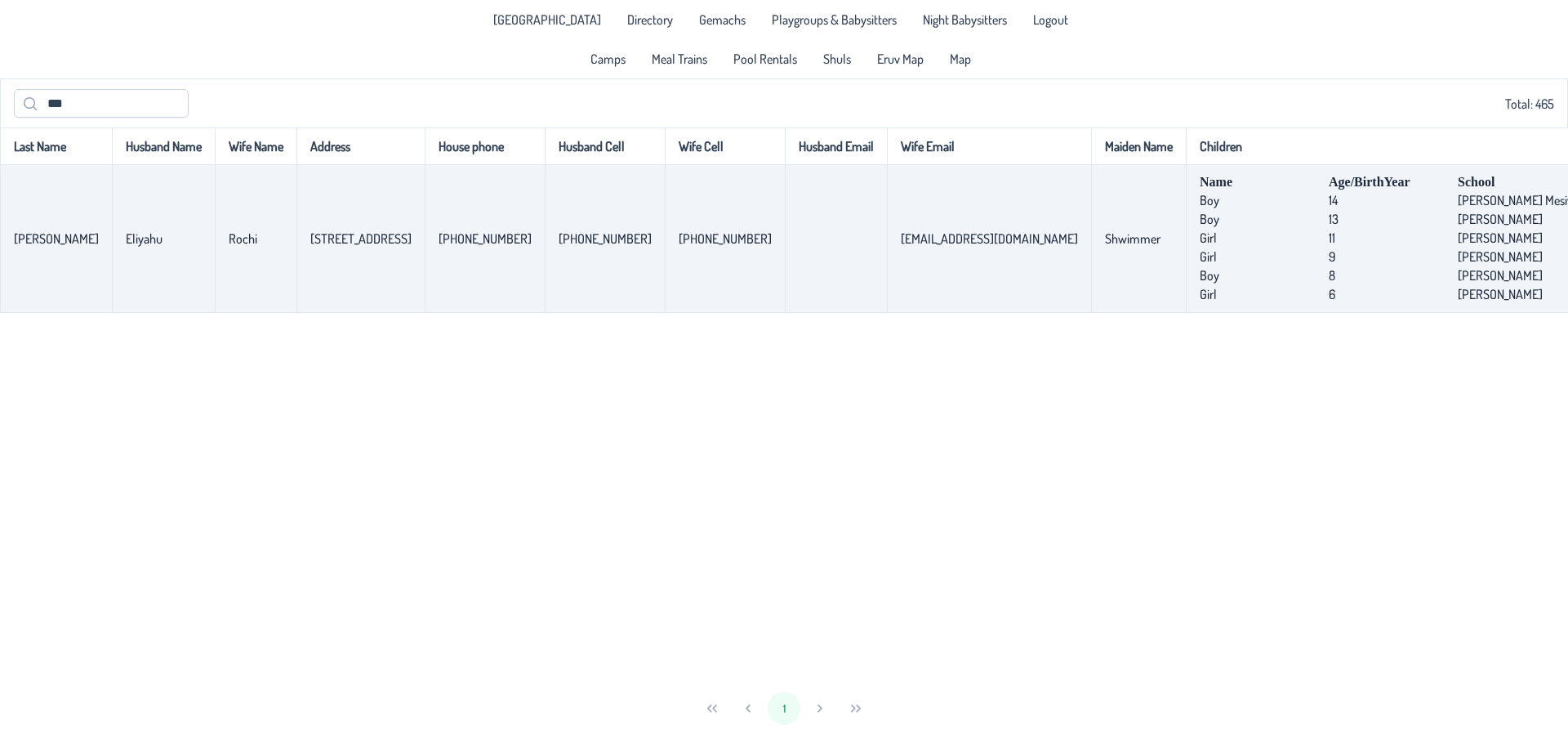
click at [1218, 307] on td "Name Age/BirthYear School Boy [DEMOGRAPHIC_DATA] [PERSON_NAME] Mesivta Boy [DEM…" at bounding box center [1390, 239] width 410 height 148
drag, startPoint x: 1423, startPoint y: 242, endPoint x: 1104, endPoint y: 241, distance: 319.0
click at [1185, 241] on td "Name Age/BirthYear School Boy [DEMOGRAPHIC_DATA] [PERSON_NAME] Mesivta Boy [DEM…" at bounding box center [1390, 239] width 410 height 148
drag, startPoint x: 1104, startPoint y: 223, endPoint x: 1438, endPoint y: 236, distance: 334.3
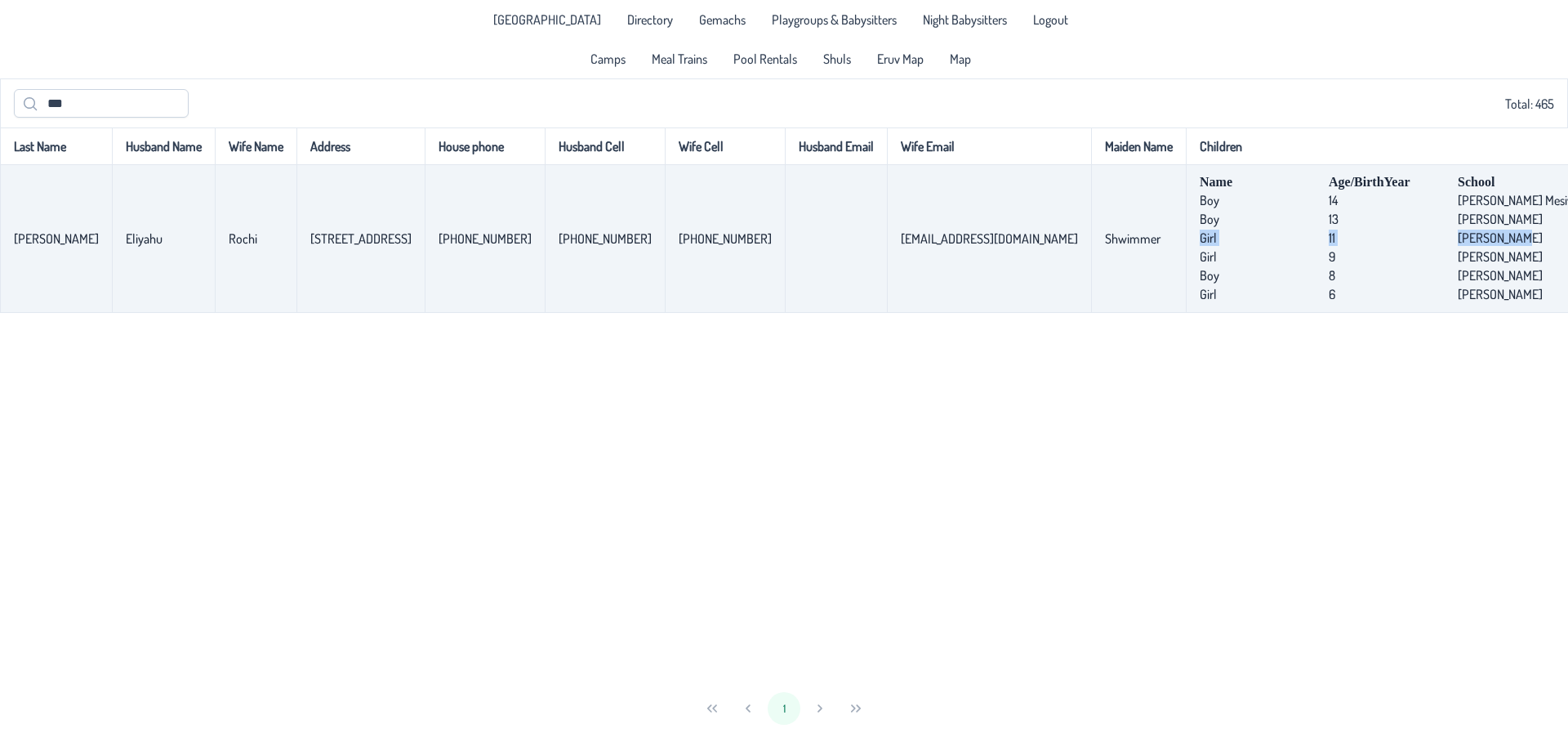
click at [1430, 235] on td "Name Age/BirthYear School Boy [DEMOGRAPHIC_DATA] [PERSON_NAME] Mesivta Boy [DEM…" at bounding box center [1390, 239] width 410 height 148
click at [1458, 244] on span "[PERSON_NAME]" at bounding box center [1520, 237] width 124 height 16
drag, startPoint x: 1421, startPoint y: 244, endPoint x: 1126, endPoint y: 237, distance: 295.1
click at [1185, 237] on td "Name Age/BirthYear School Boy [DEMOGRAPHIC_DATA] [PERSON_NAME] Mesivta Boy [DEM…" at bounding box center [1390, 239] width 410 height 148
click at [1458, 246] on span "[PERSON_NAME]" at bounding box center [1520, 237] width 124 height 16
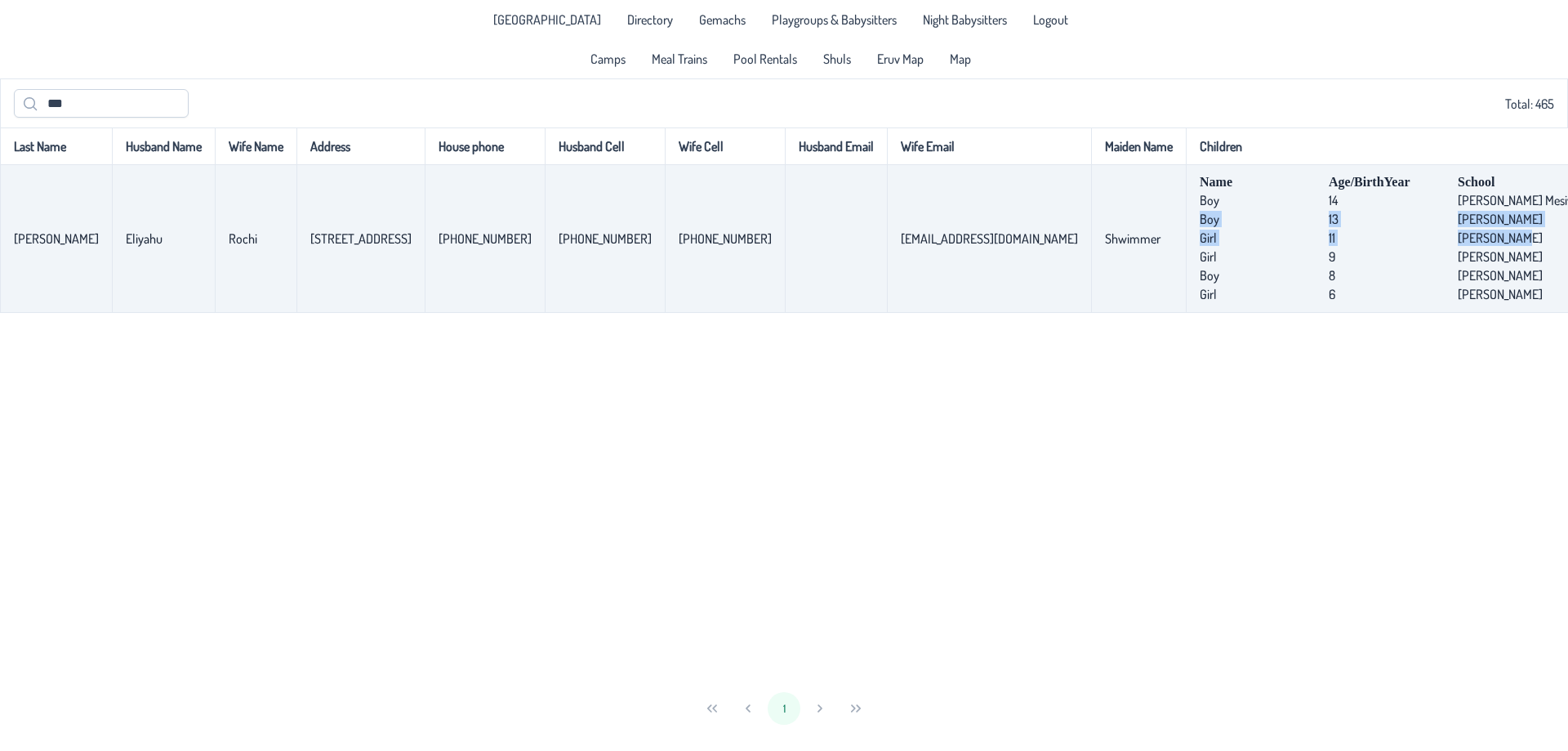
drag, startPoint x: 1129, startPoint y: 202, endPoint x: 1405, endPoint y: 266, distance: 283.3
click at [1405, 266] on td "Name Age/BirthYear School Boy [DEMOGRAPHIC_DATA] [PERSON_NAME] Mesivta Boy [DEM…" at bounding box center [1390, 239] width 410 height 148
click at [1458, 282] on p-celleditor "[PERSON_NAME]" at bounding box center [1500, 275] width 85 height 16
drag, startPoint x: 308, startPoint y: 239, endPoint x: 377, endPoint y: 237, distance: 69.0
click at [377, 237] on p-celleditor "[STREET_ADDRESS]" at bounding box center [360, 238] width 101 height 16
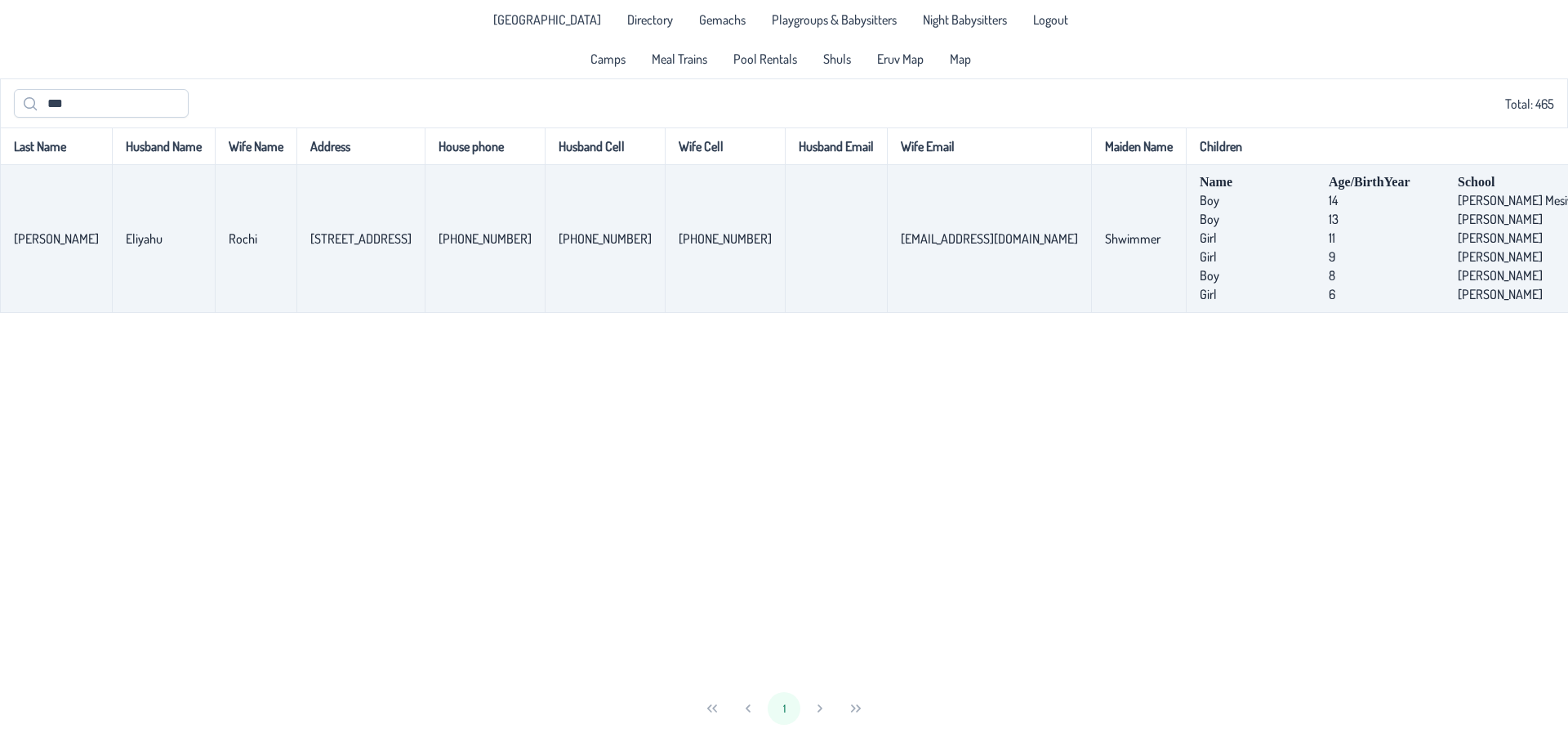
click at [379, 237] on p-celleditor "[STREET_ADDRESS]" at bounding box center [360, 238] width 101 height 16
drag, startPoint x: 394, startPoint y: 237, endPoint x: 283, endPoint y: 253, distance: 112.1
click at [296, 253] on td "[STREET_ADDRESS]" at bounding box center [360, 239] width 128 height 148
drag, startPoint x: 283, startPoint y: 251, endPoint x: 383, endPoint y: 241, distance: 100.5
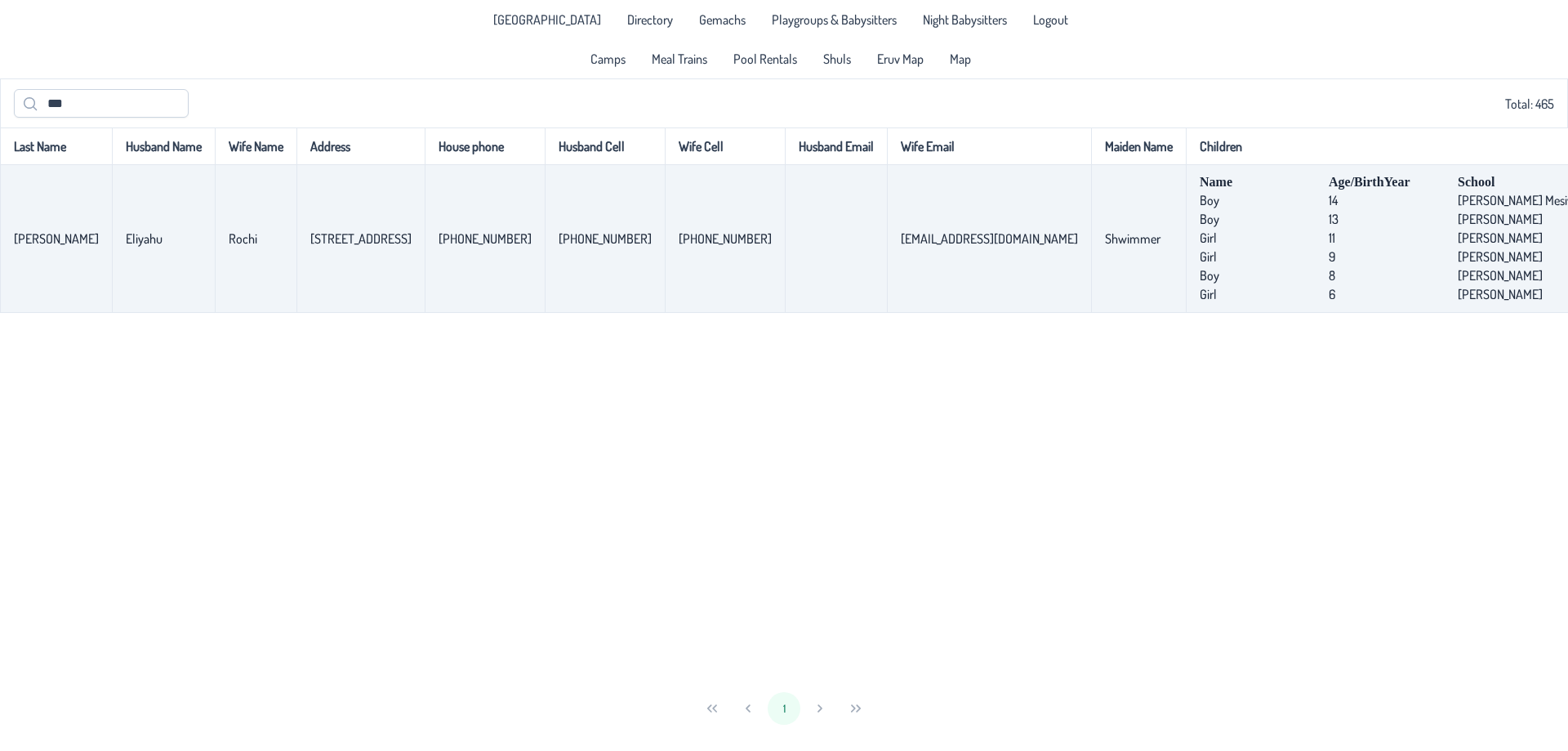
click at [383, 241] on td "[STREET_ADDRESS]" at bounding box center [360, 239] width 128 height 148
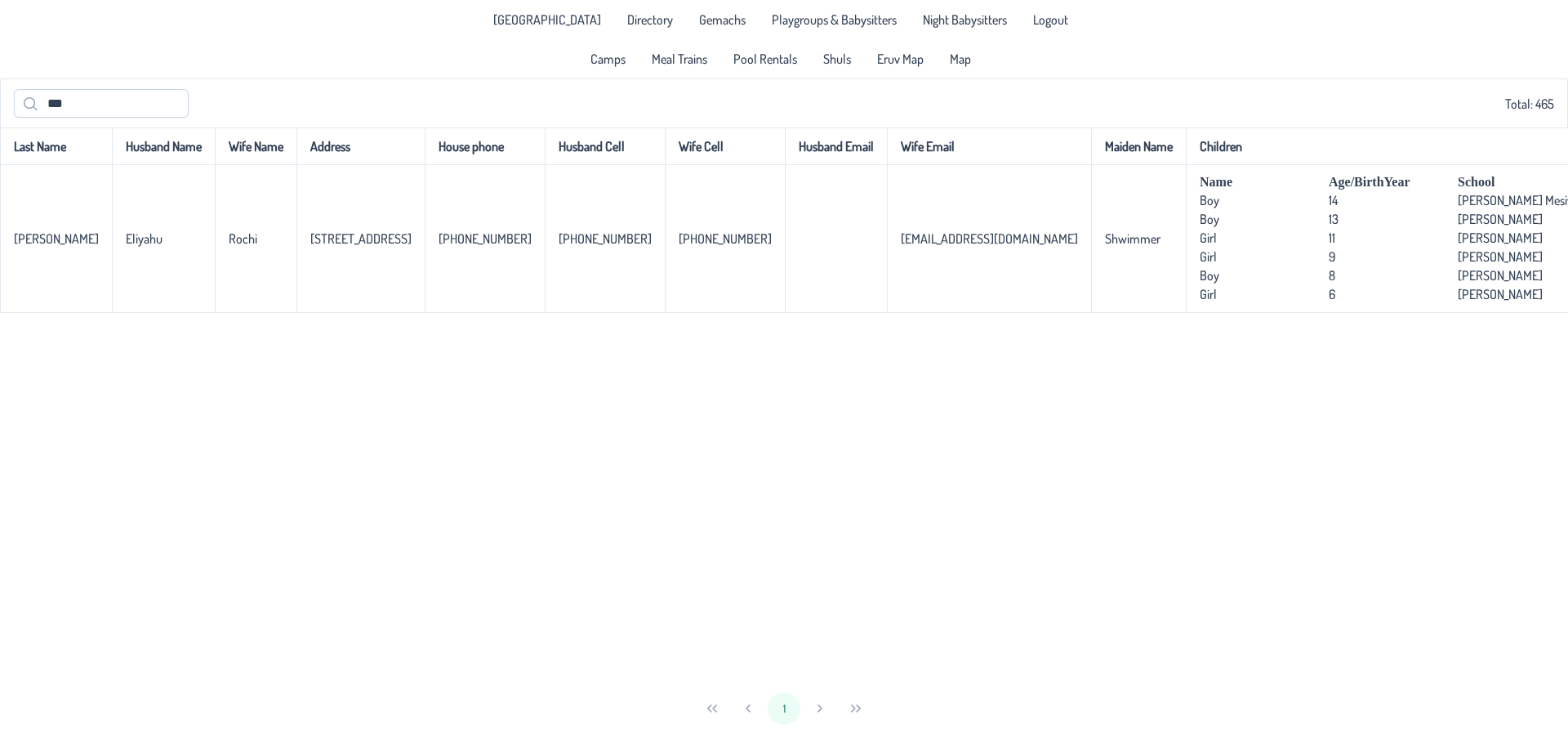
click at [664, 448] on div "Last Name Husband Name Wife Name Address House phone Husband Cell Wife Cell Hus…" at bounding box center [784, 406] width 1568 height 558
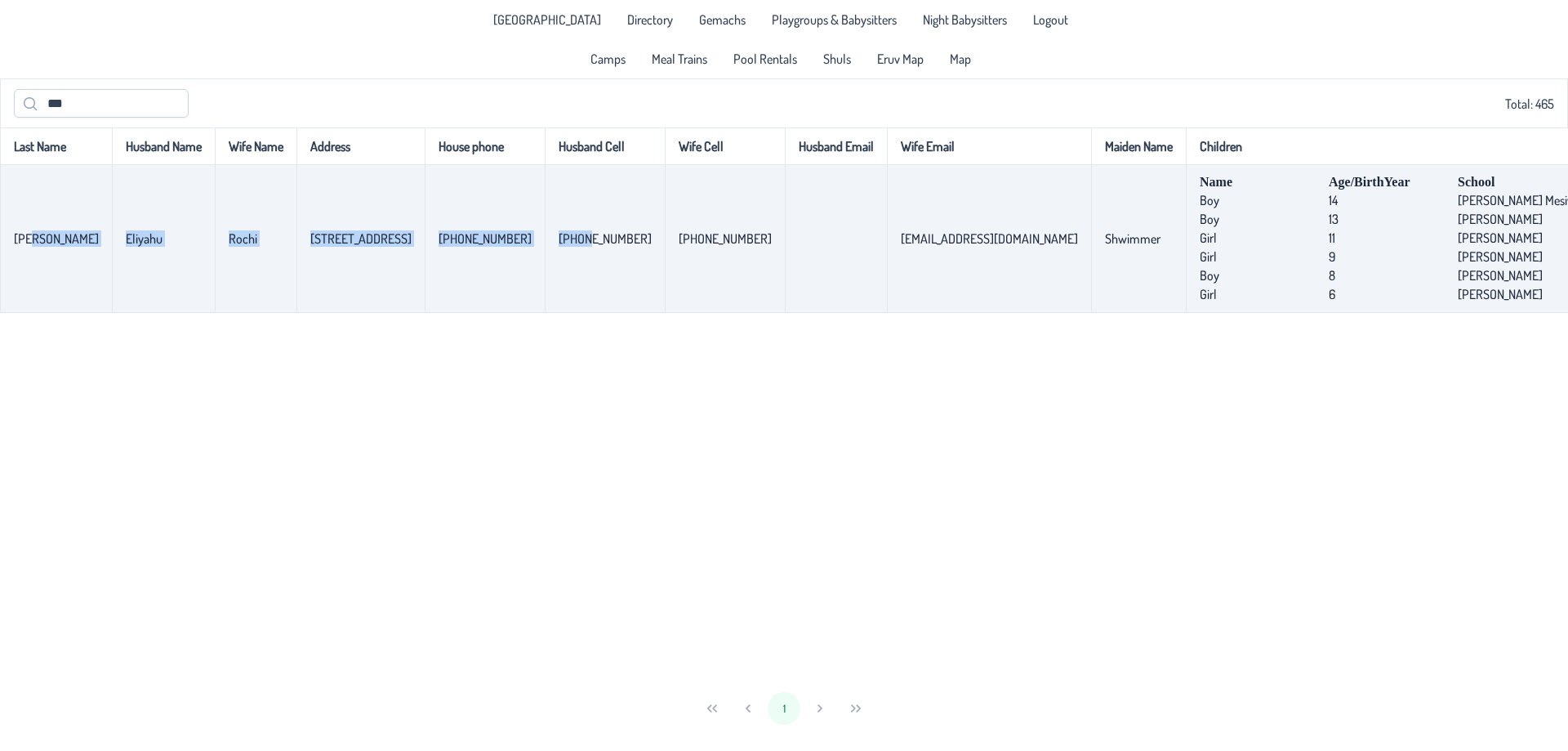
drag, startPoint x: 27, startPoint y: 241, endPoint x: 553, endPoint y: 265, distance: 526.5
click at [553, 265] on tr "[PERSON_NAME] [STREET_ADDRESS] [PHONE_NUMBER] [PHONE_NUMBER] [PHONE_NUMBER] [EM…" at bounding box center [964, 239] width 1927 height 148
click at [457, 297] on td "[PHONE_NUMBER]" at bounding box center [484, 239] width 120 height 148
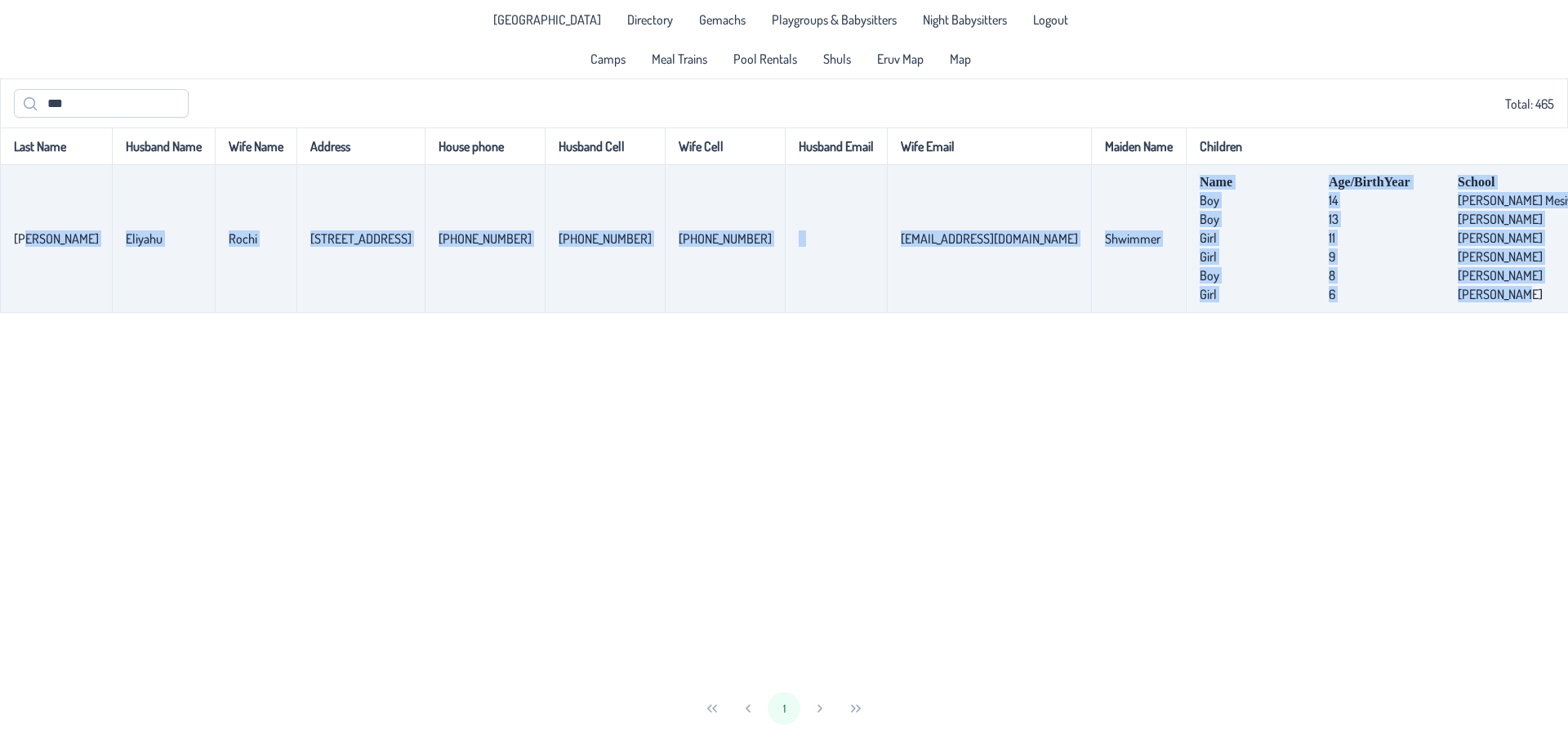
drag, startPoint x: 1456, startPoint y: 305, endPoint x: 25, endPoint y: 229, distance: 1433.0
click at [25, 229] on tr "[PERSON_NAME] [STREET_ADDRESS] [PHONE_NUMBER] [PHONE_NUMBER] [PHONE_NUMBER] [EM…" at bounding box center [964, 239] width 1927 height 148
click at [25, 229] on td "[PERSON_NAME]" at bounding box center [56, 239] width 112 height 148
drag, startPoint x: 21, startPoint y: 207, endPoint x: 1428, endPoint y: 304, distance: 1410.3
click at [1428, 304] on tr "[PERSON_NAME] [STREET_ADDRESS] [PHONE_NUMBER] [PHONE_NUMBER] [PHONE_NUMBER] [EM…" at bounding box center [964, 239] width 1927 height 148
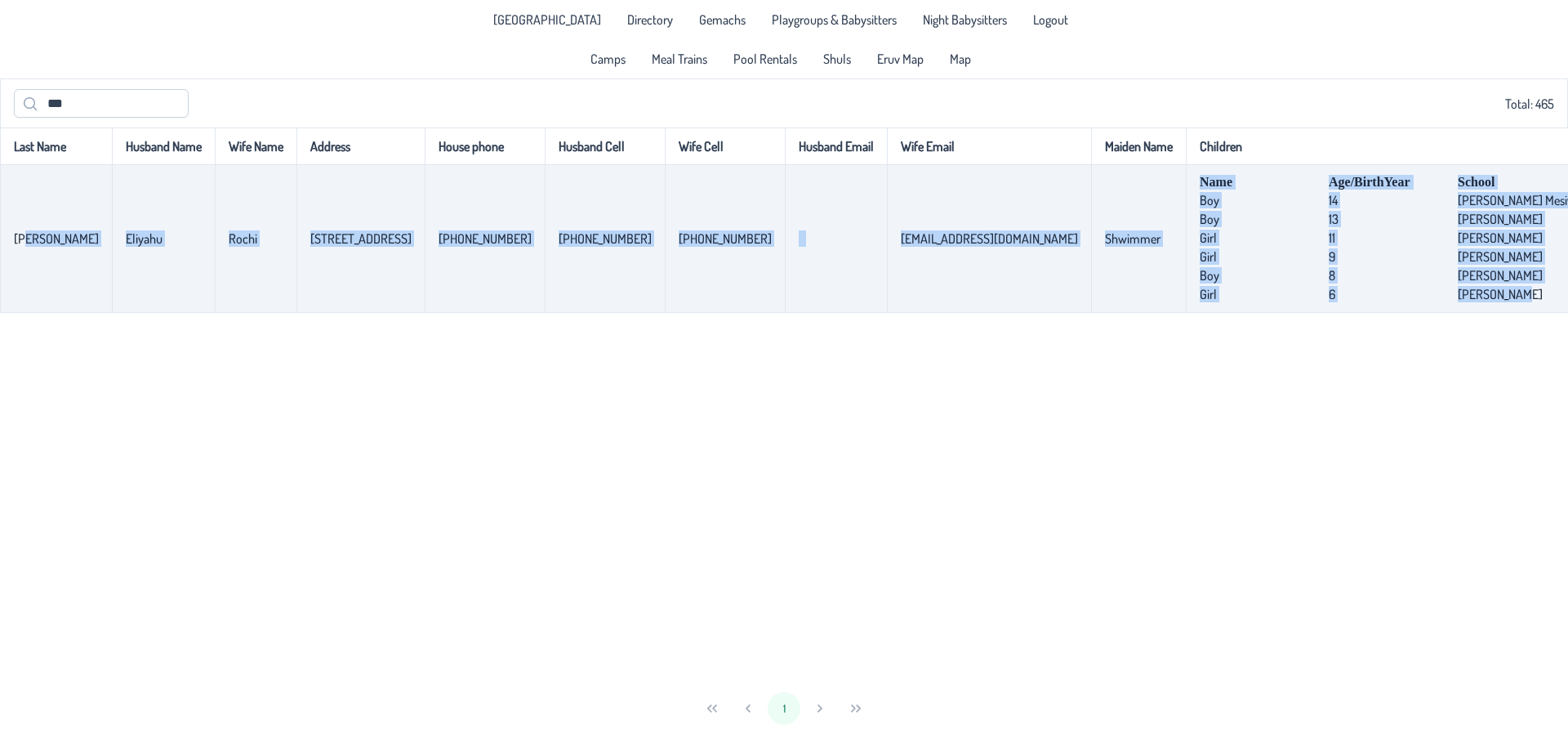
click at [1458, 302] on span "[PERSON_NAME]" at bounding box center [1520, 293] width 124 height 16
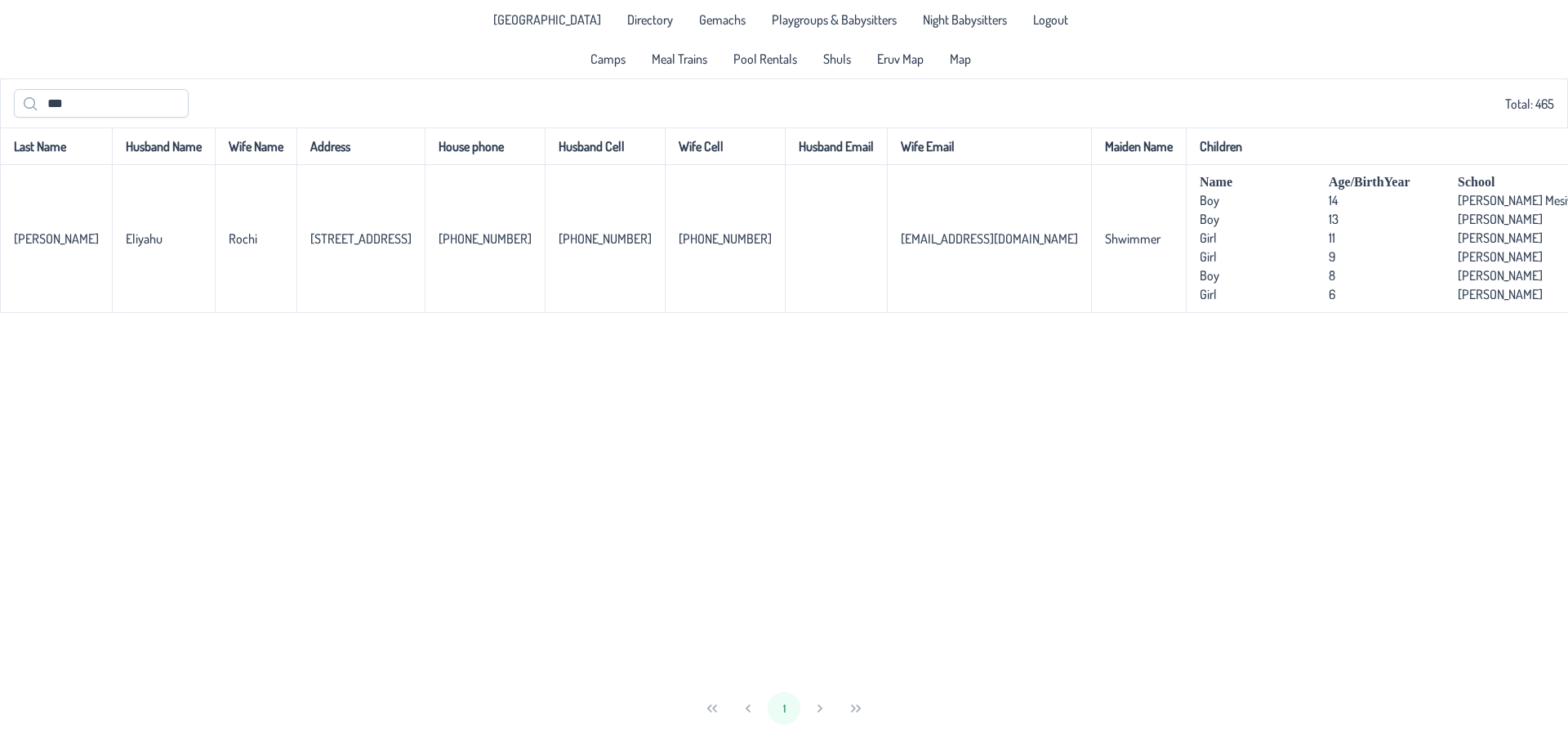
drag, startPoint x: 1428, startPoint y: 304, endPoint x: -126, endPoint y: 214, distance: 1556.6
click at [0, 214] on html "[GEOGRAPHIC_DATA] Directory Gemachs Playgroups & Babysitters Night Babysitters …" at bounding box center [784, 376] width 1568 height 751
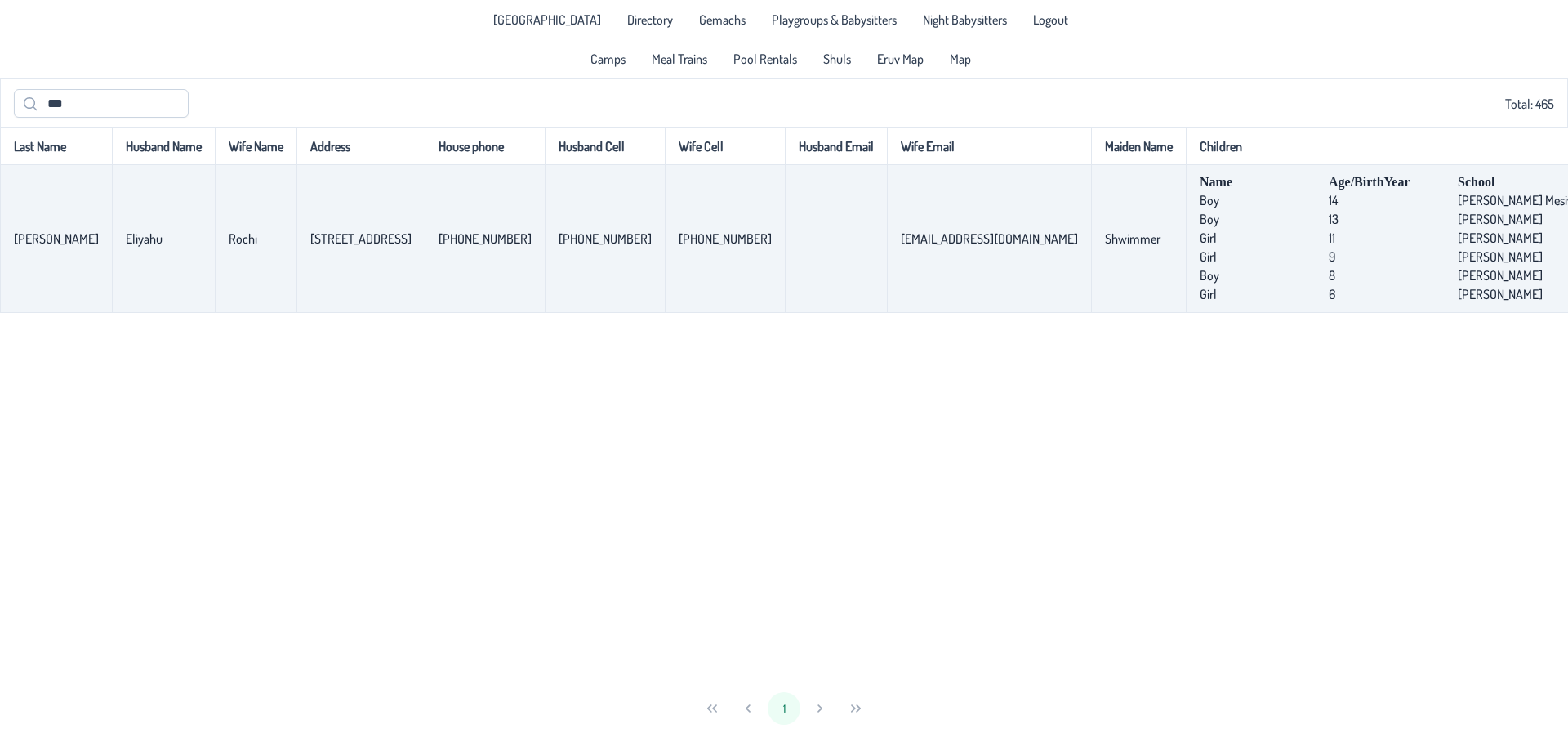
click at [490, 311] on td "[PHONE_NUMBER]" at bounding box center [484, 239] width 120 height 148
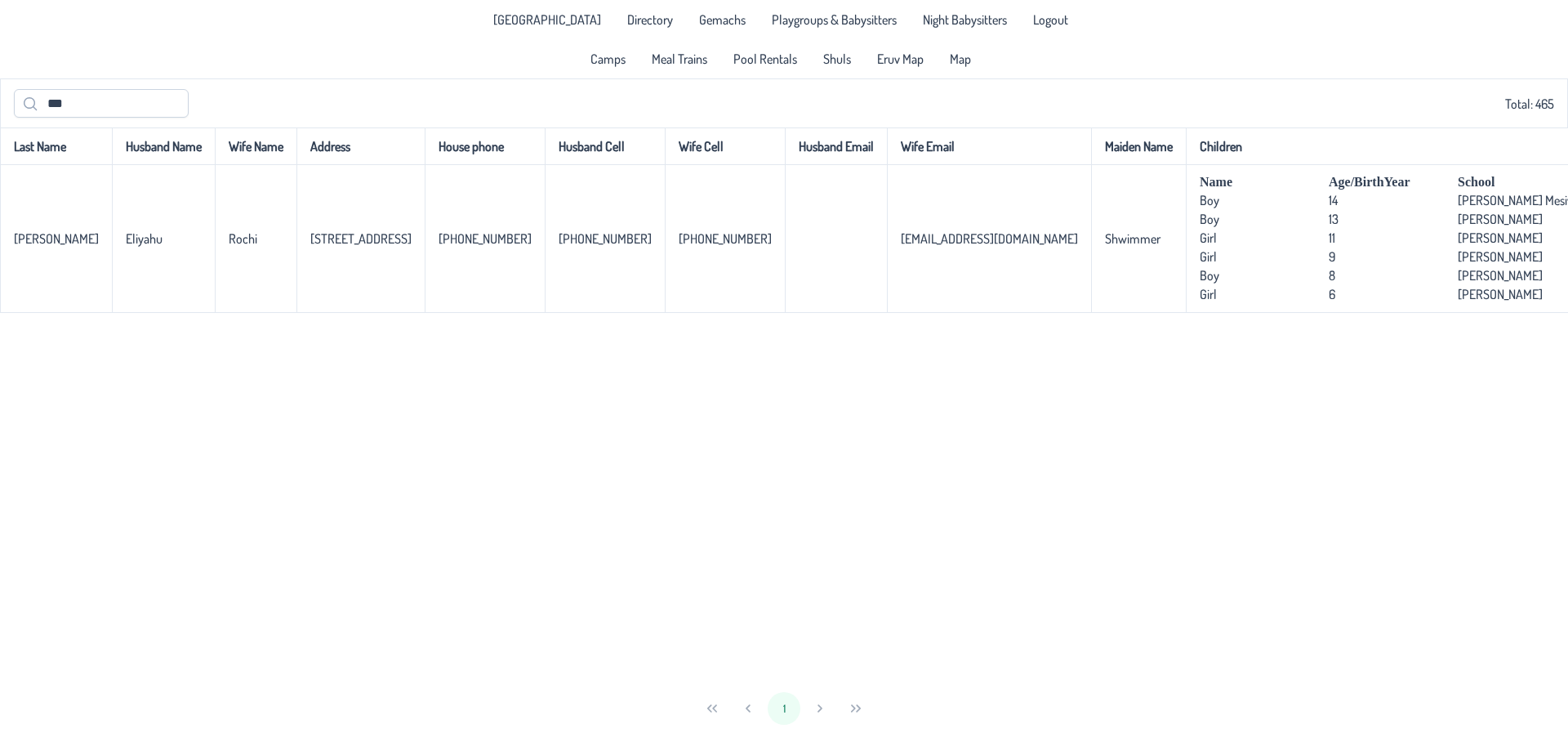
scroll to position [0, 255]
